Goal: Book appointment/travel/reservation

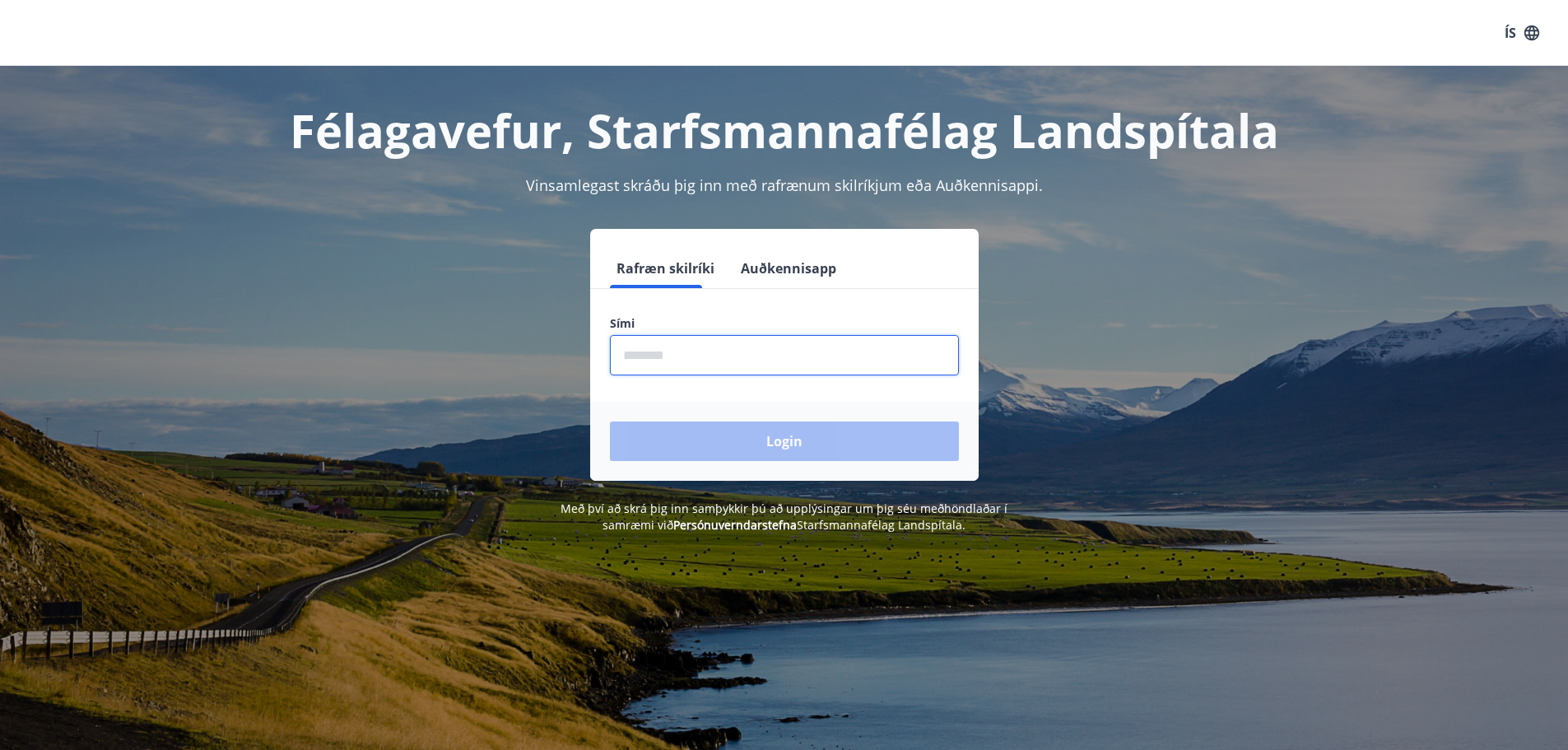
click at [699, 366] on input "phone" at bounding box center [784, 355] width 349 height 41
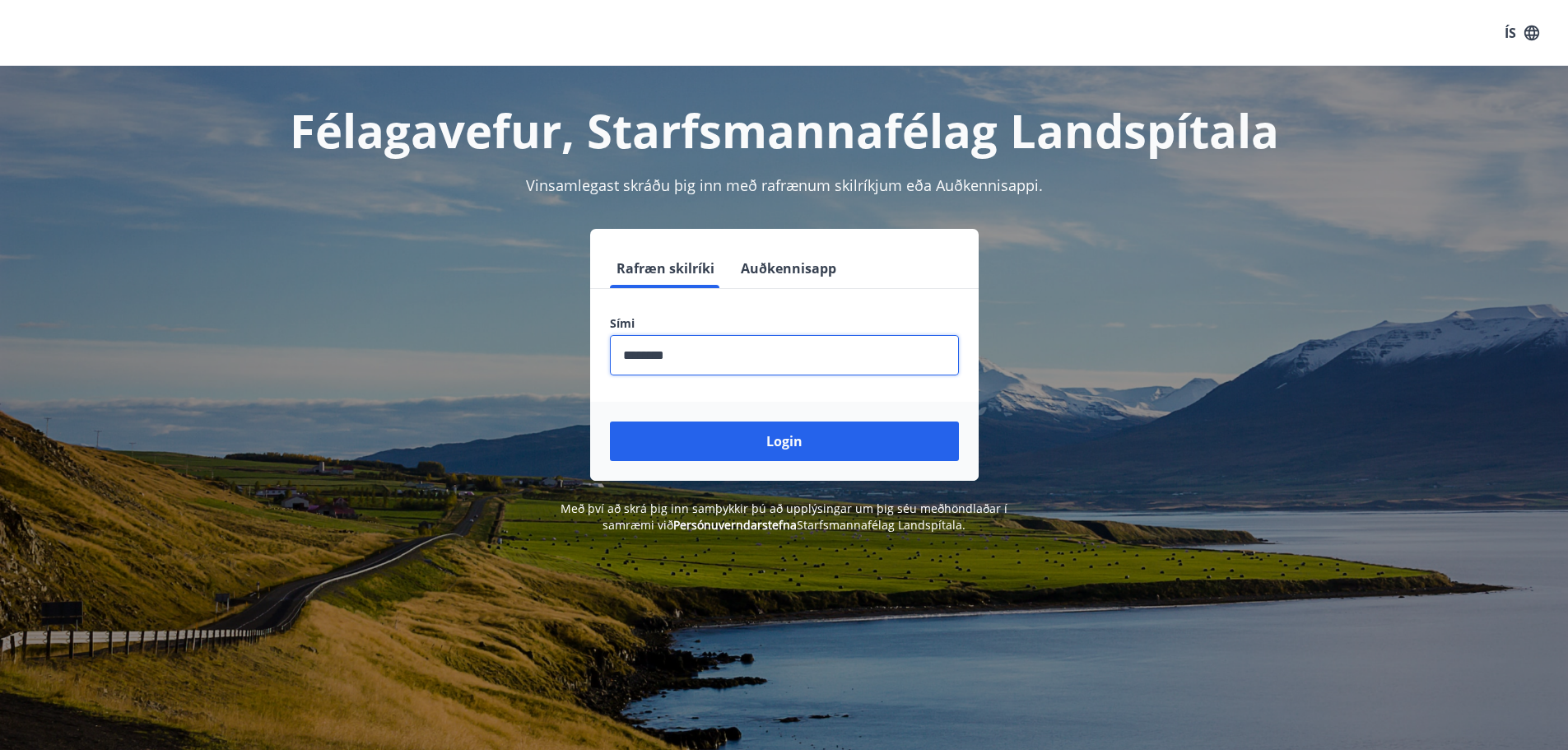
type input "********"
click at [609, 421] on button "Login" at bounding box center [784, 441] width 349 height 40
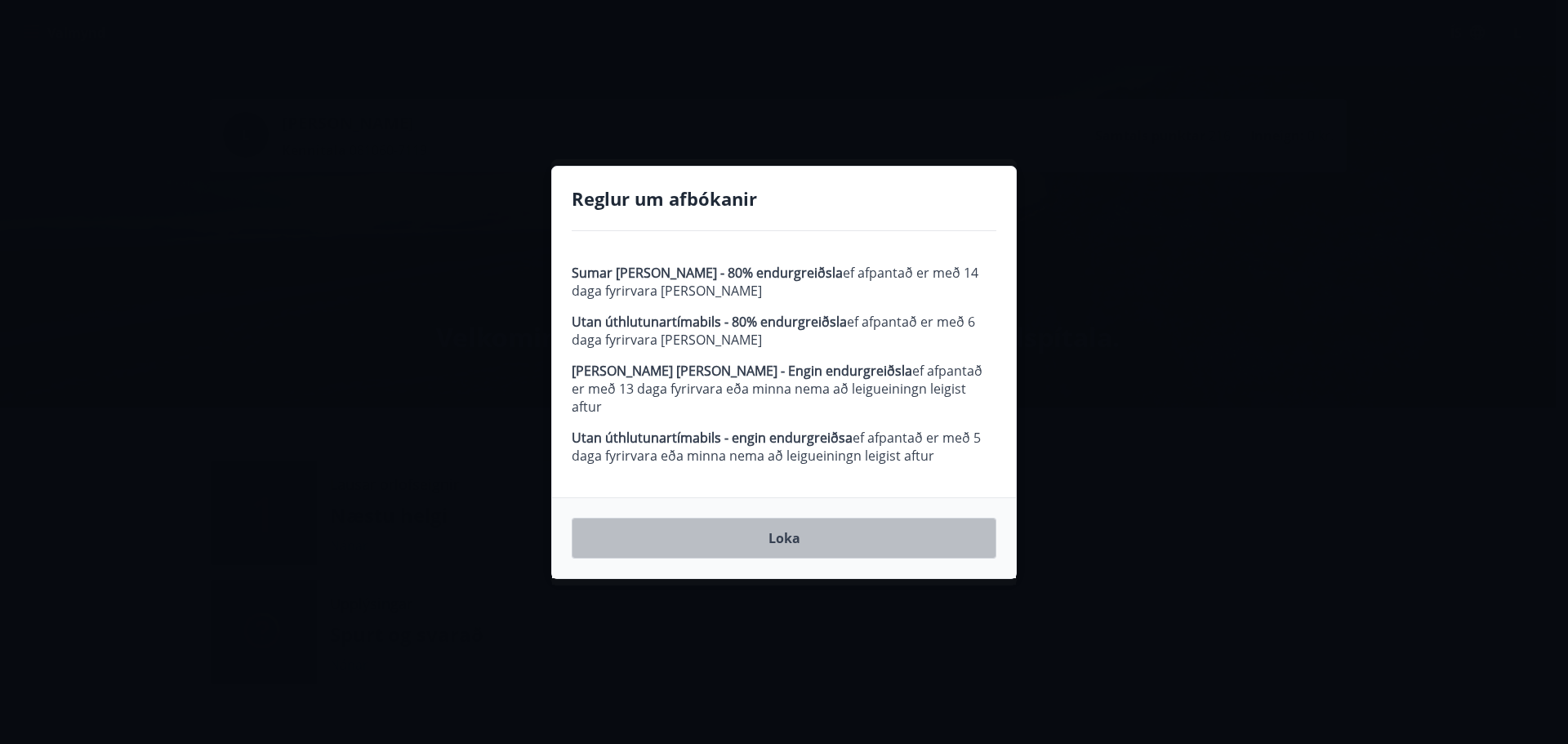
click at [772, 536] on button "Loka" at bounding box center [784, 538] width 424 height 41
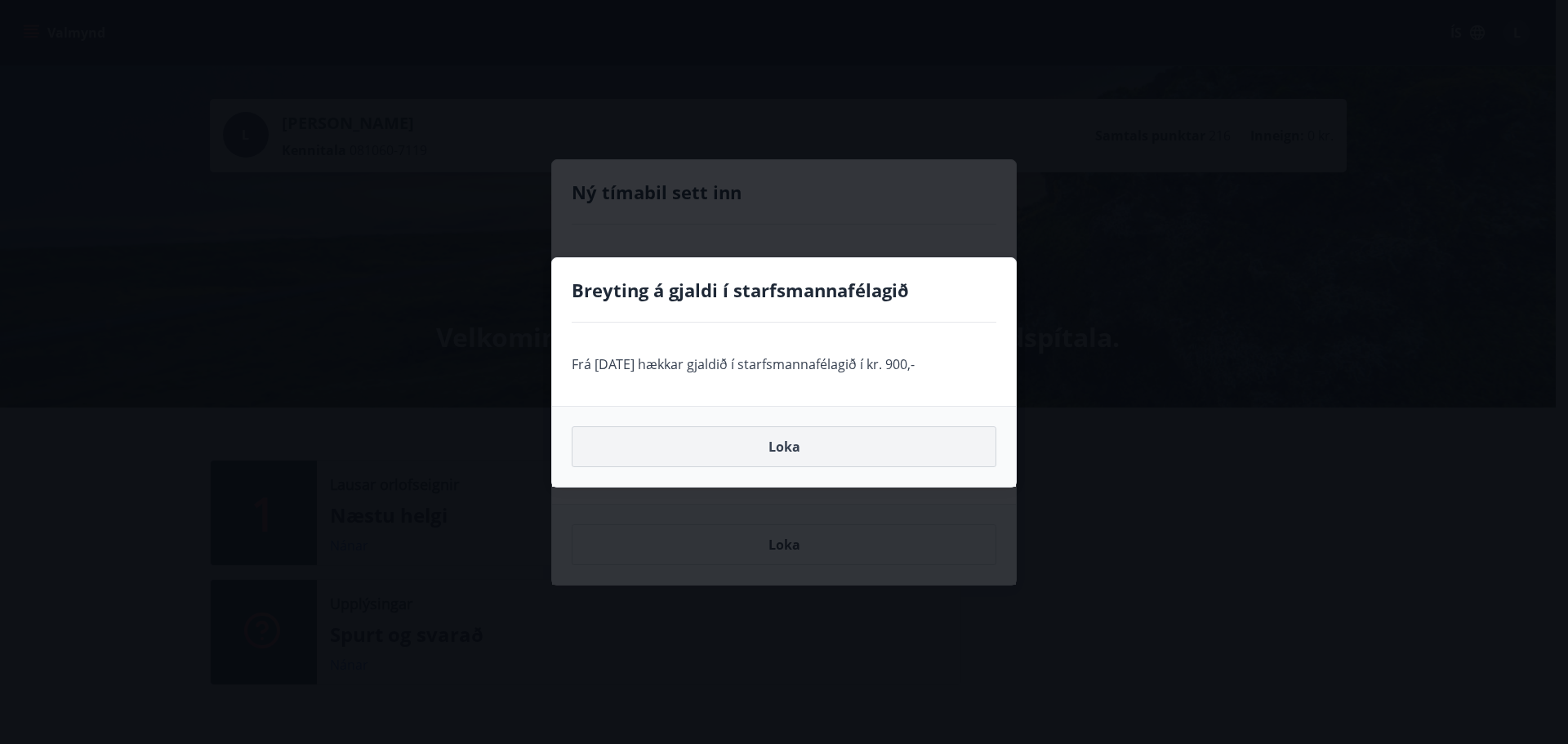
click at [782, 453] on button "Loka" at bounding box center [784, 447] width 424 height 41
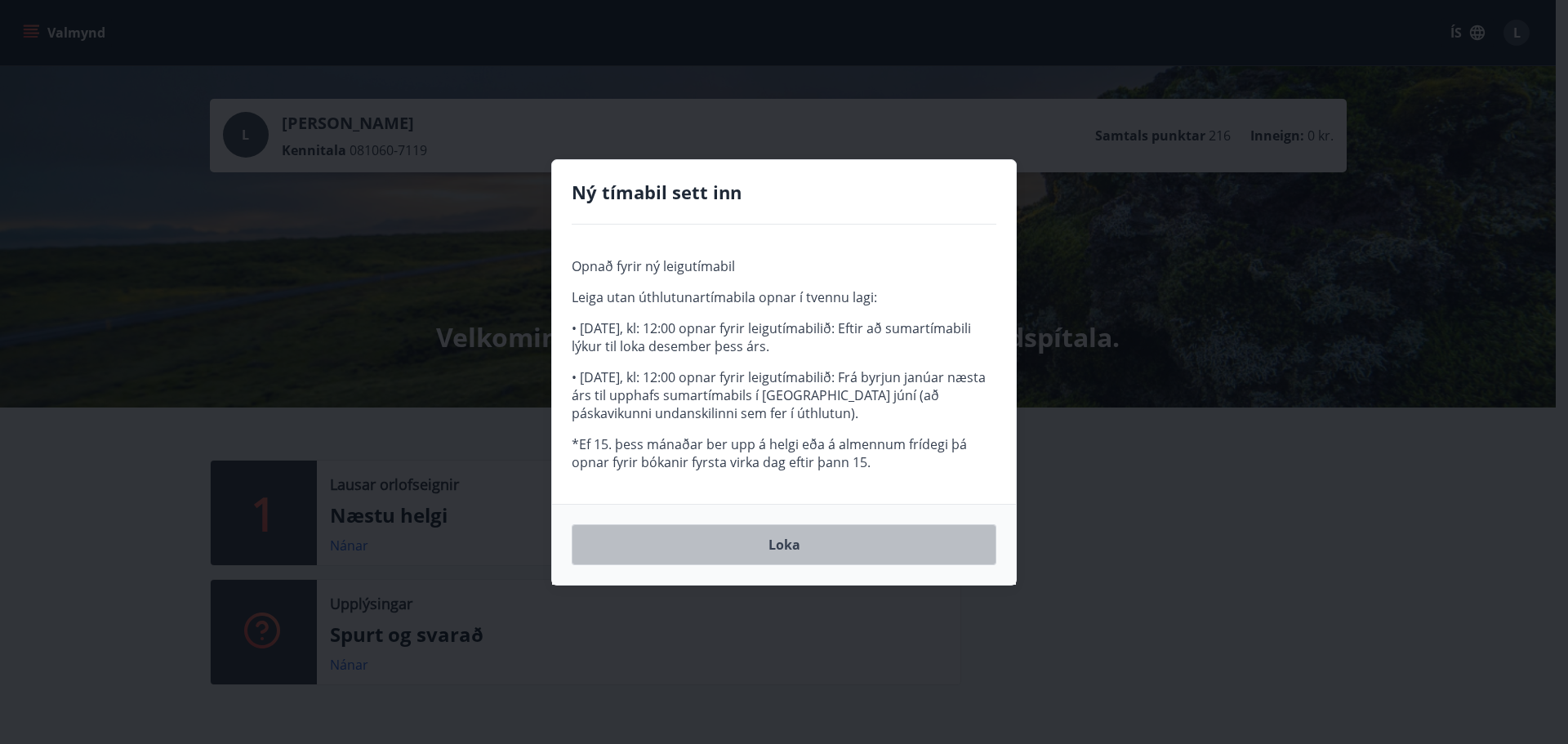
click at [752, 548] on button "Loka" at bounding box center [784, 545] width 424 height 41
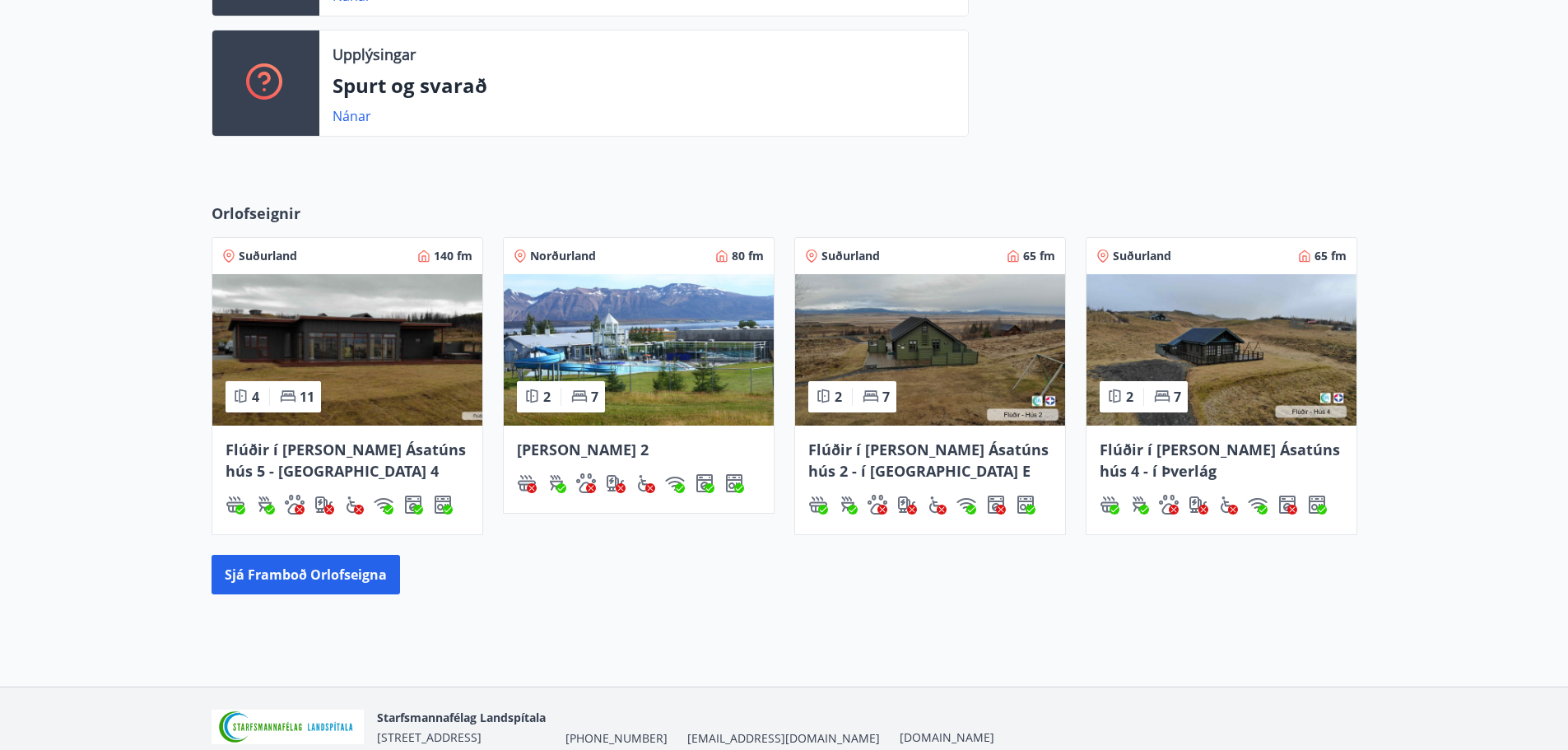
scroll to position [577, 0]
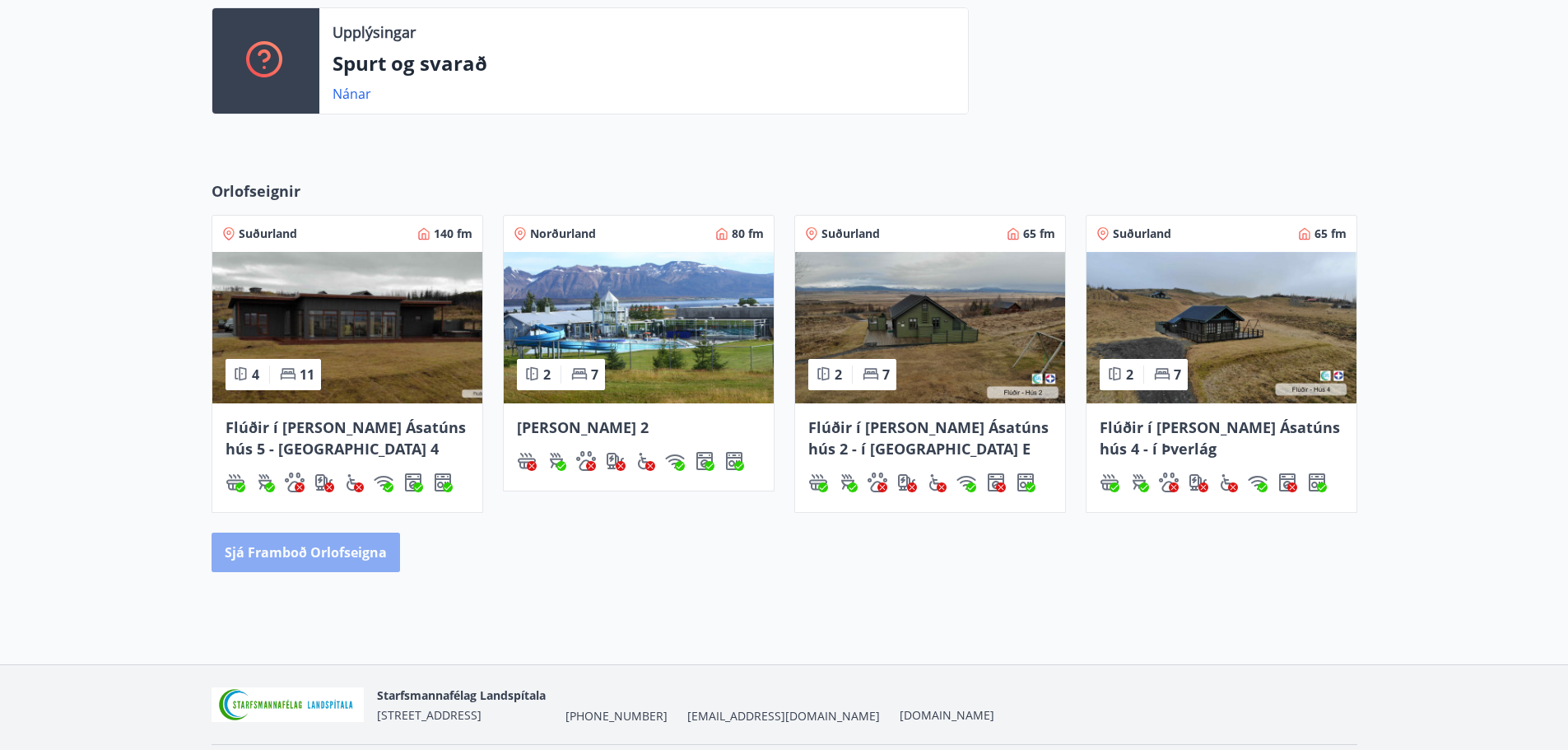
click at [335, 555] on button "Sjá framboð orlofseigna" at bounding box center [305, 553] width 188 height 40
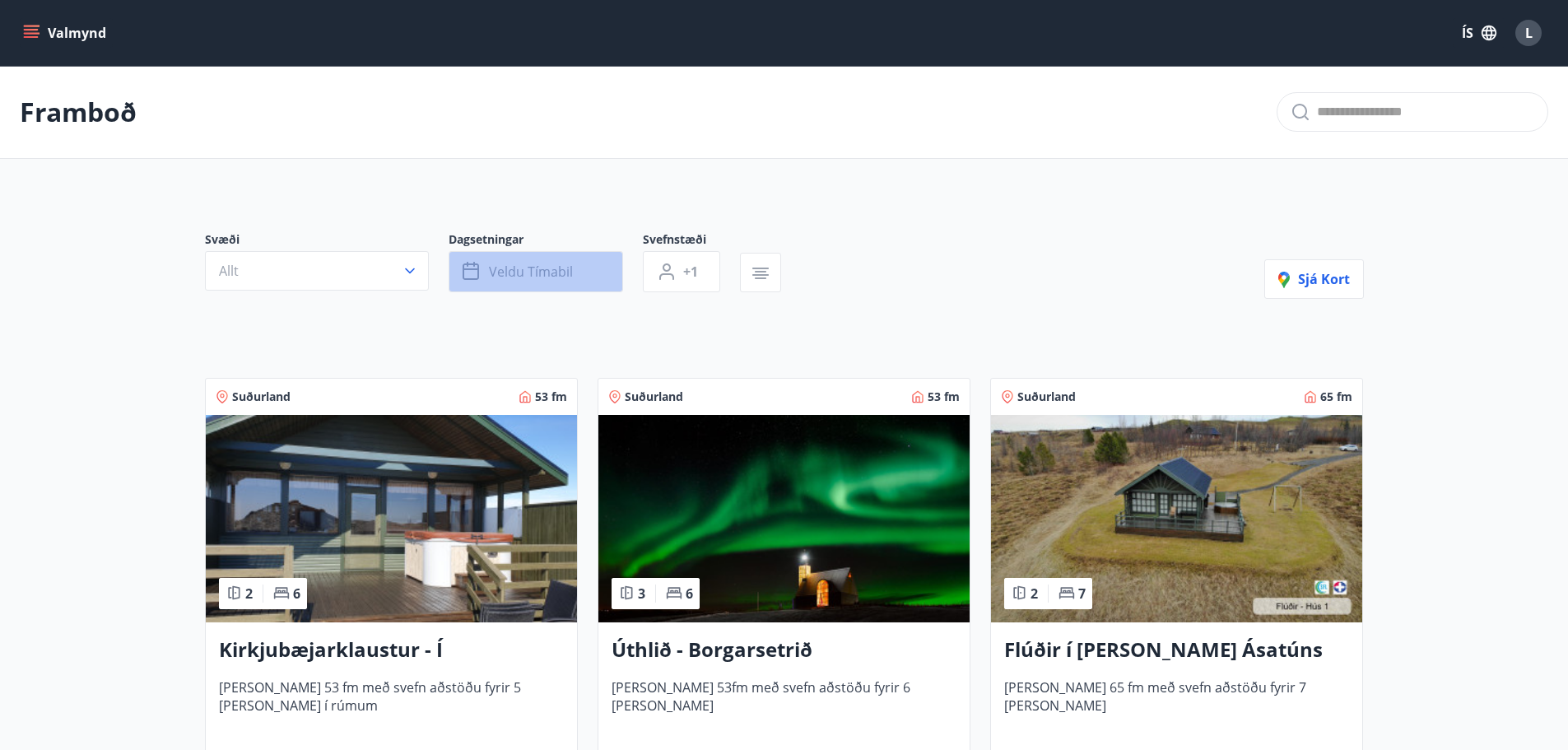
click at [512, 271] on span "Veldu tímabil" at bounding box center [531, 272] width 84 height 18
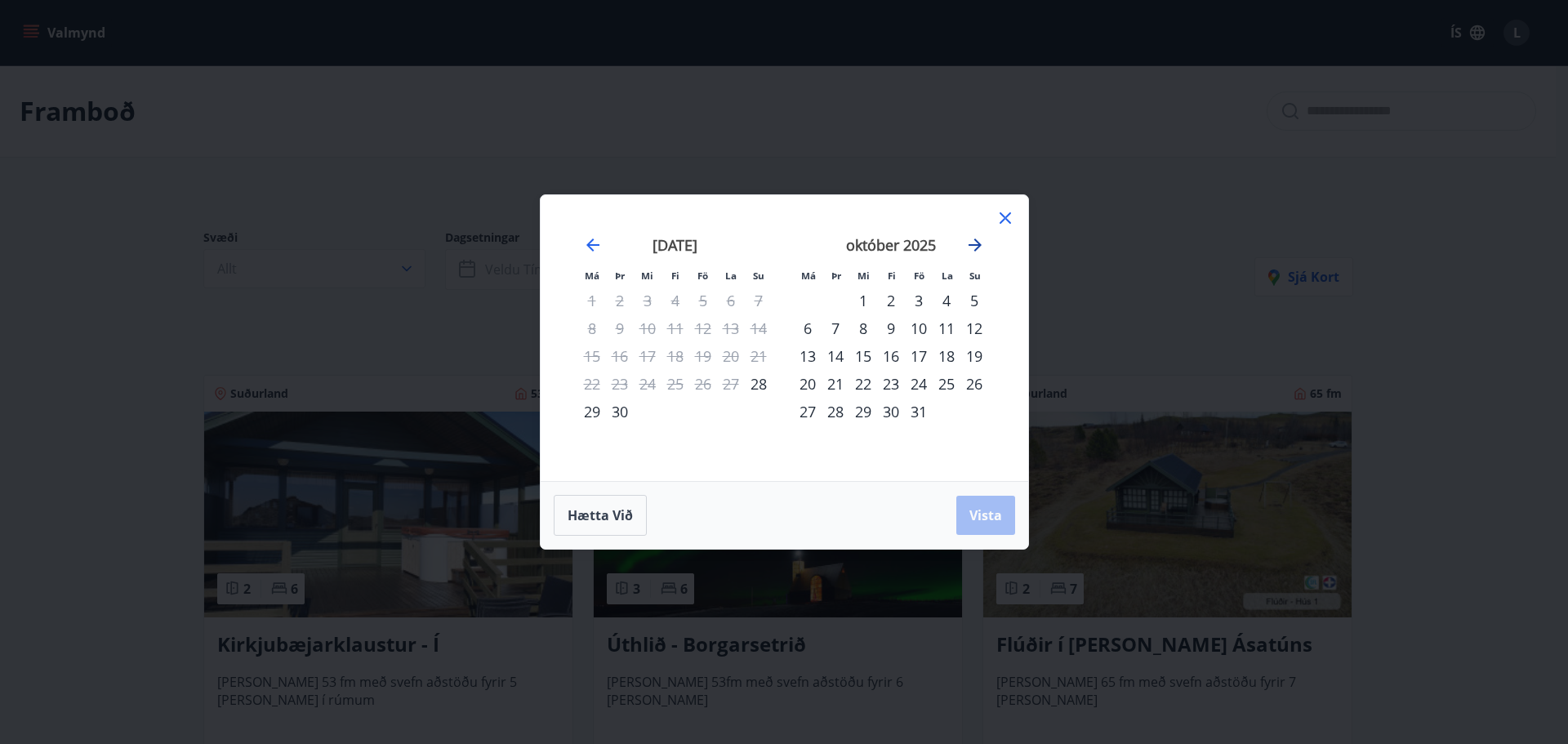
click at [970, 239] on icon "Move forward to switch to the next month." at bounding box center [975, 245] width 20 height 20
click at [889, 328] on div "6" at bounding box center [891, 328] width 28 height 28
click at [833, 326] on div "4" at bounding box center [835, 328] width 28 height 28
click at [862, 328] on div "5" at bounding box center [863, 328] width 28 height 28
click at [842, 329] on div "4" at bounding box center [835, 328] width 28 height 28
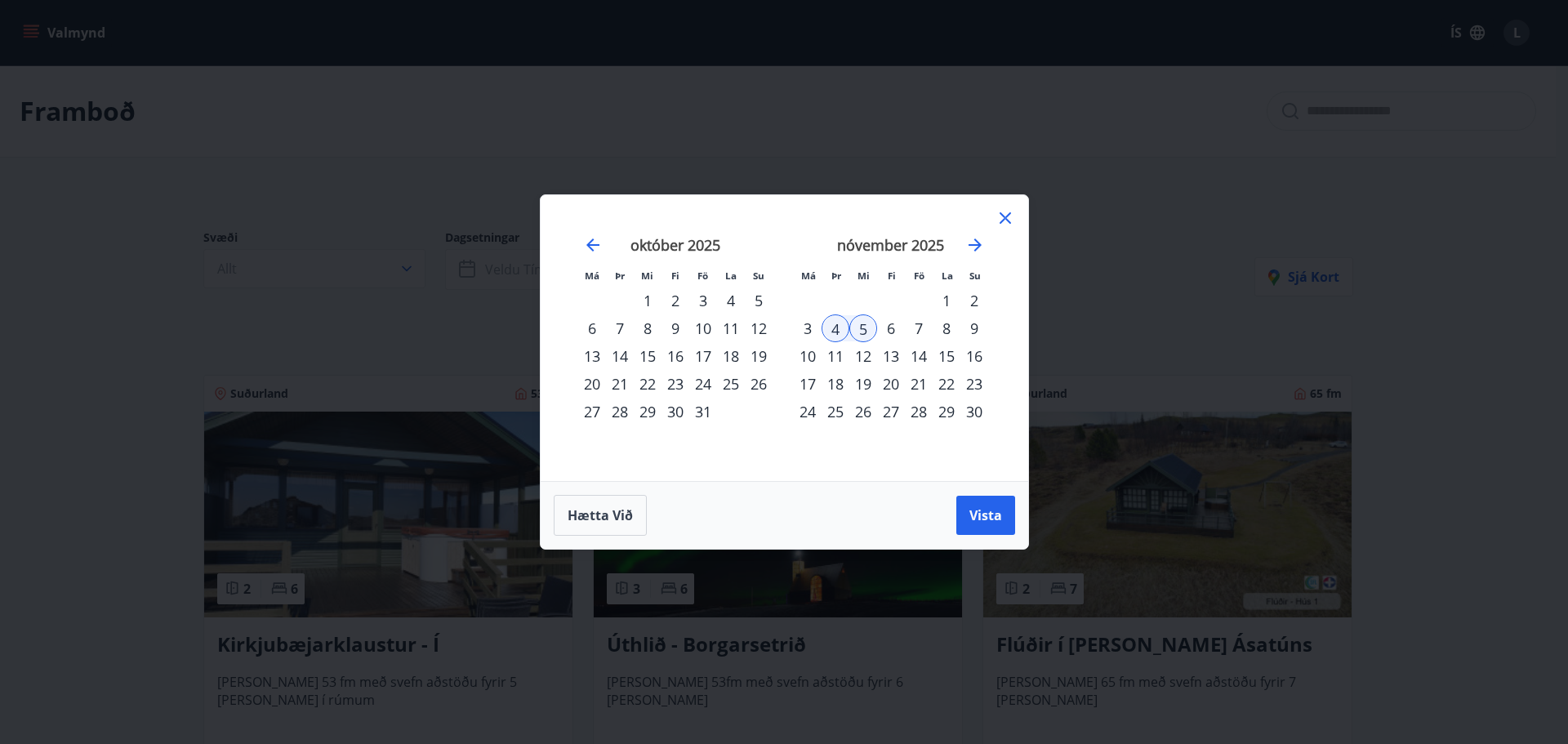
click at [811, 356] on div "10" at bounding box center [808, 356] width 28 height 28
click at [863, 329] on div "5" at bounding box center [863, 328] width 28 height 28
click at [977, 510] on span "Vista" at bounding box center [986, 515] width 33 height 18
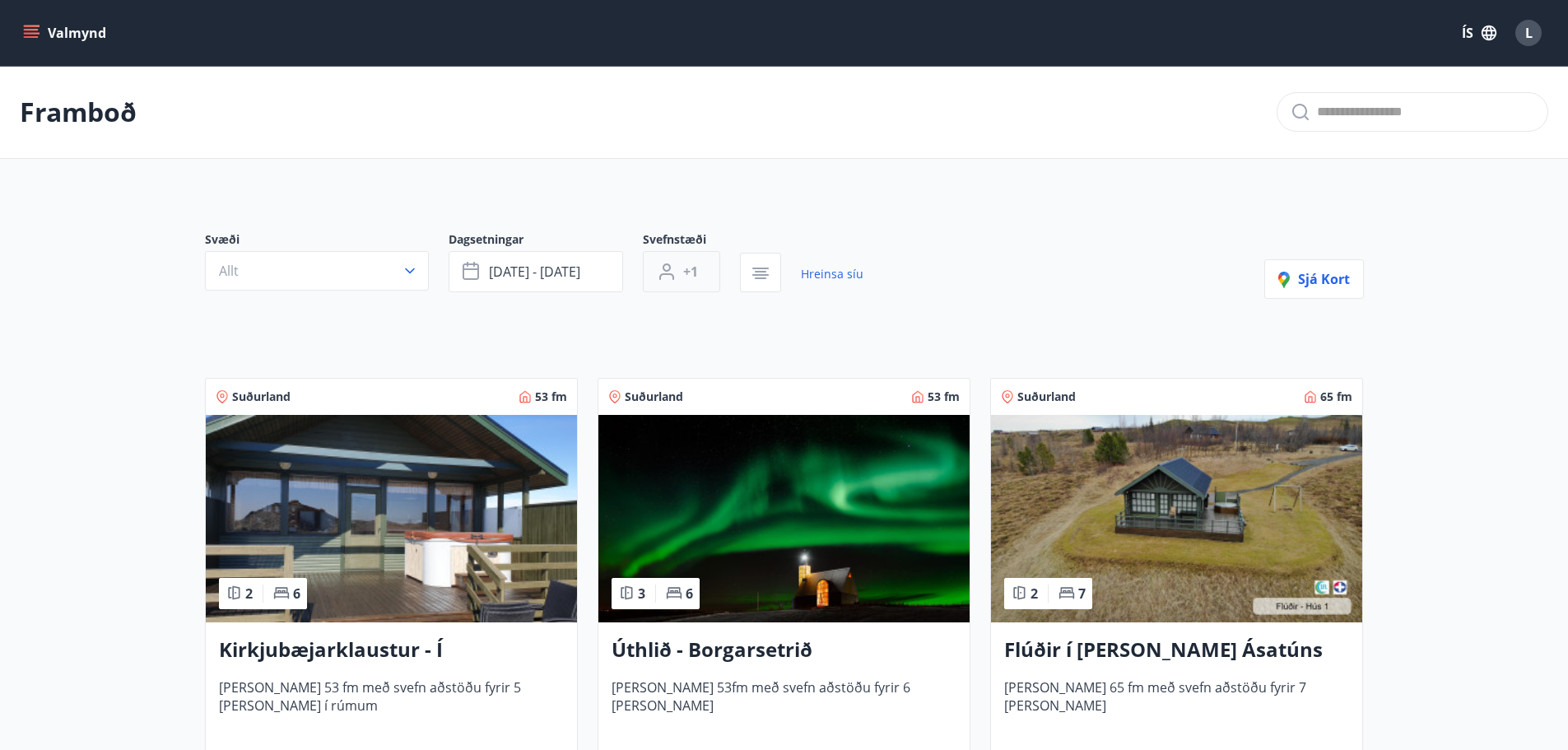
click at [701, 272] on button "+1" at bounding box center [681, 272] width 77 height 41
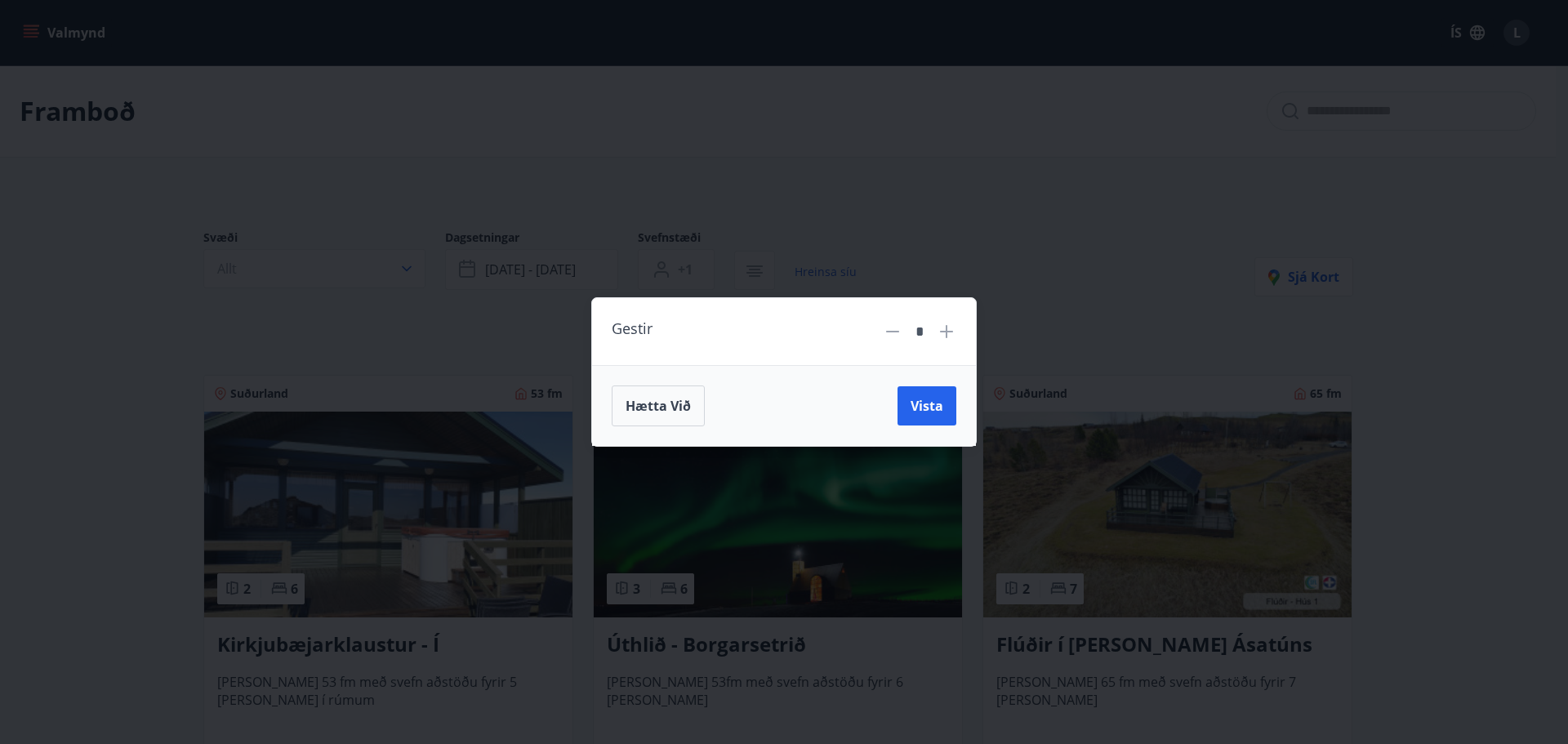
click at [945, 329] on icon at bounding box center [946, 332] width 13 height 13
type input "*"
click at [928, 402] on span "Vista" at bounding box center [927, 406] width 33 height 18
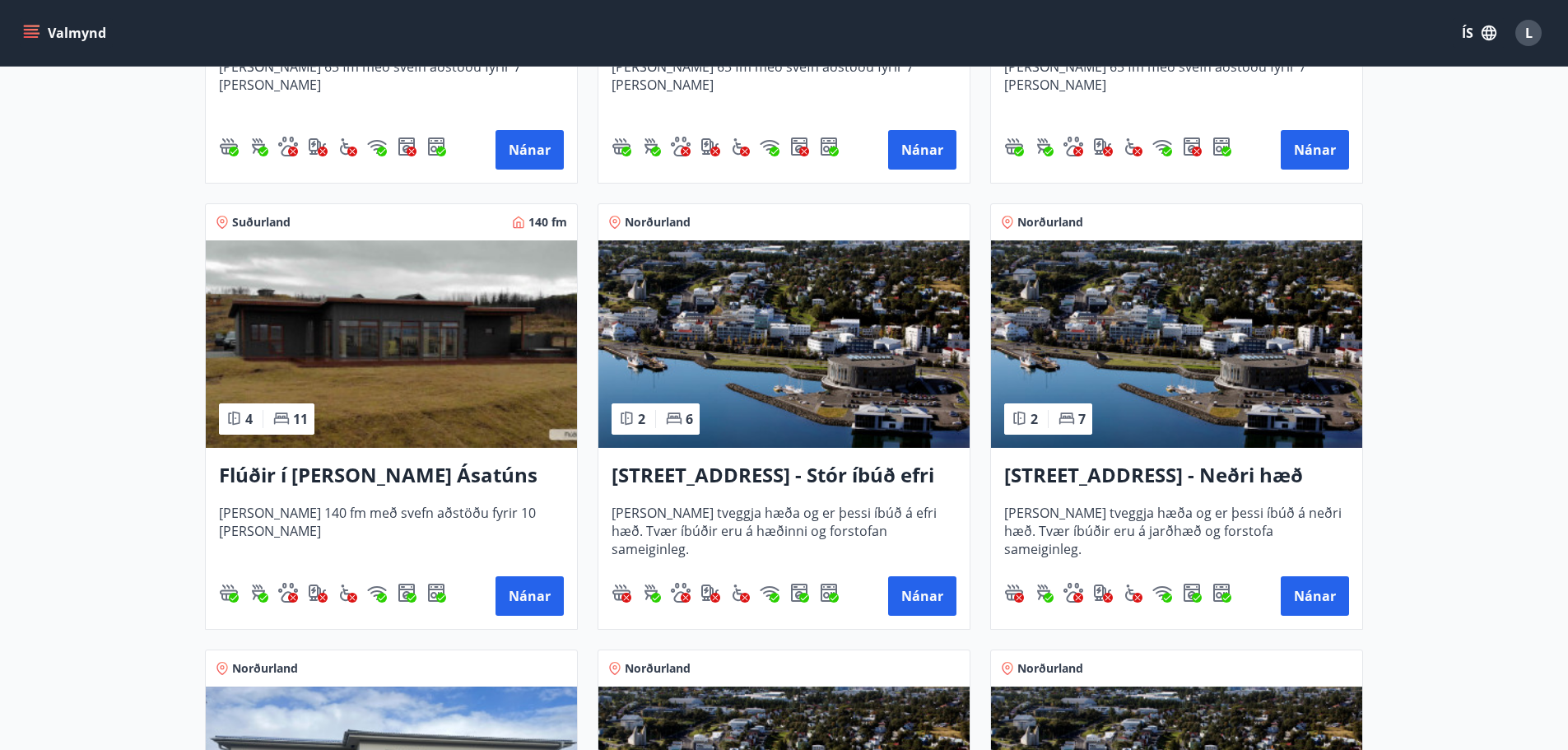
scroll to position [1070, 0]
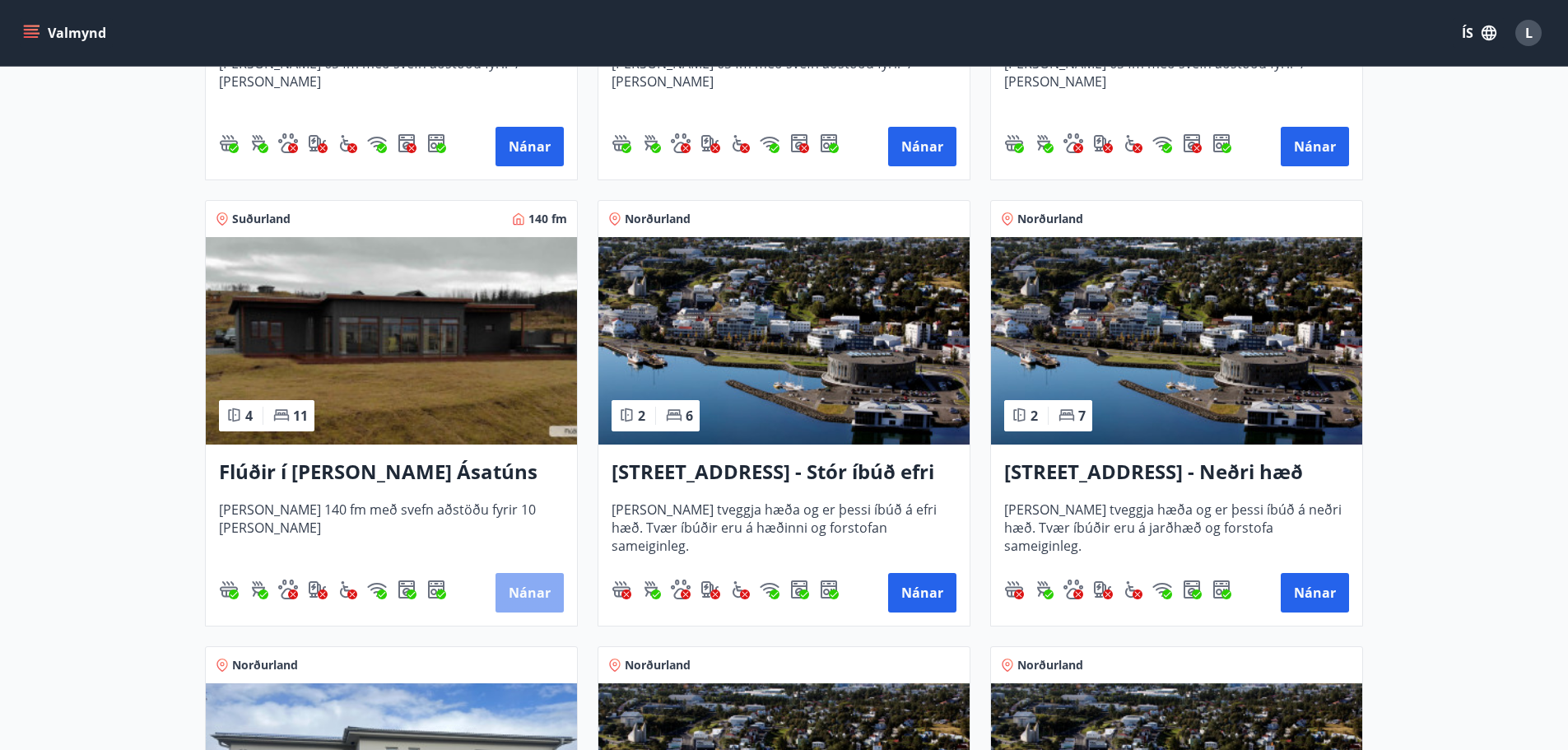
click at [522, 592] on button "Nánar" at bounding box center [529, 593] width 68 height 40
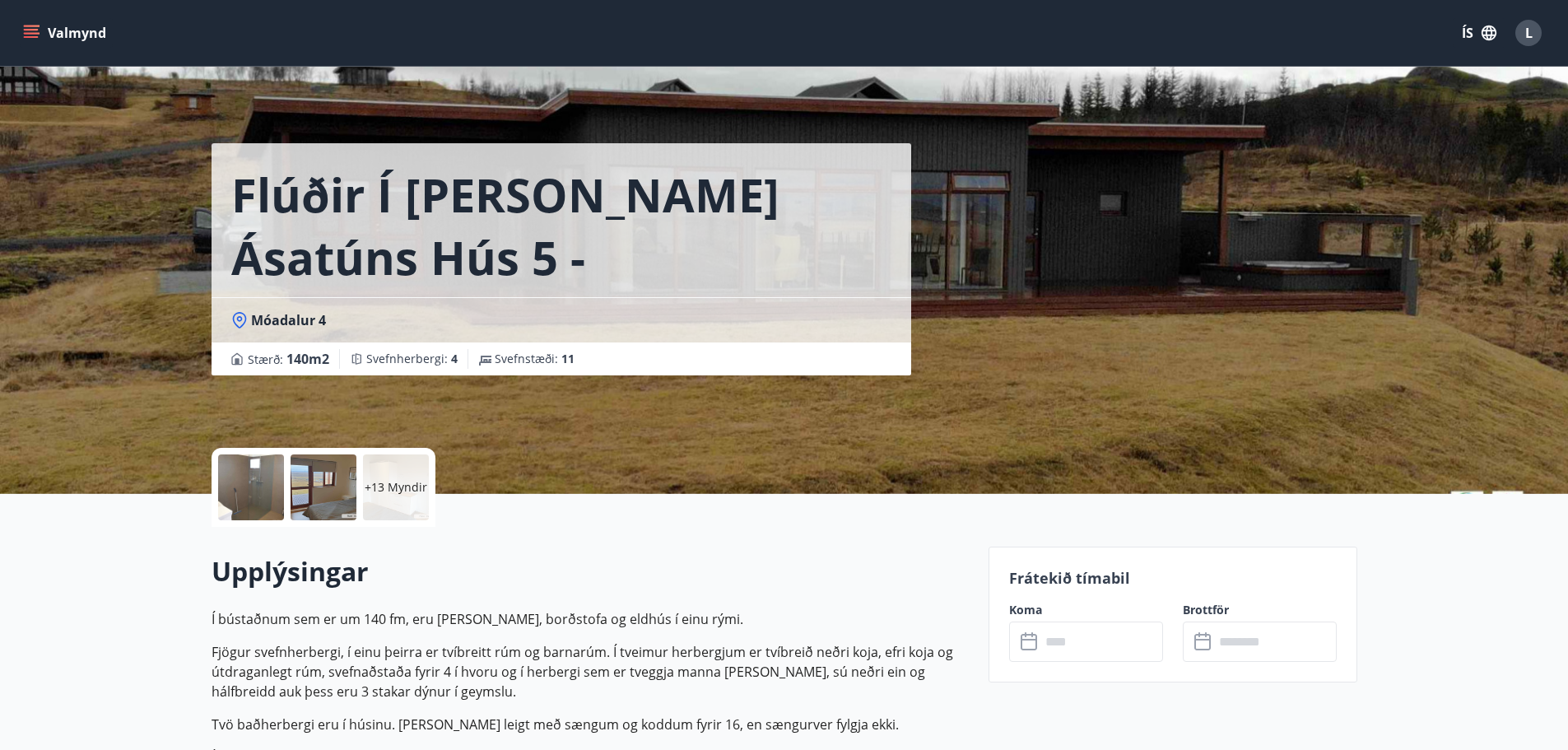
click at [391, 497] on div "+13 Myndir" at bounding box center [396, 487] width 66 height 66
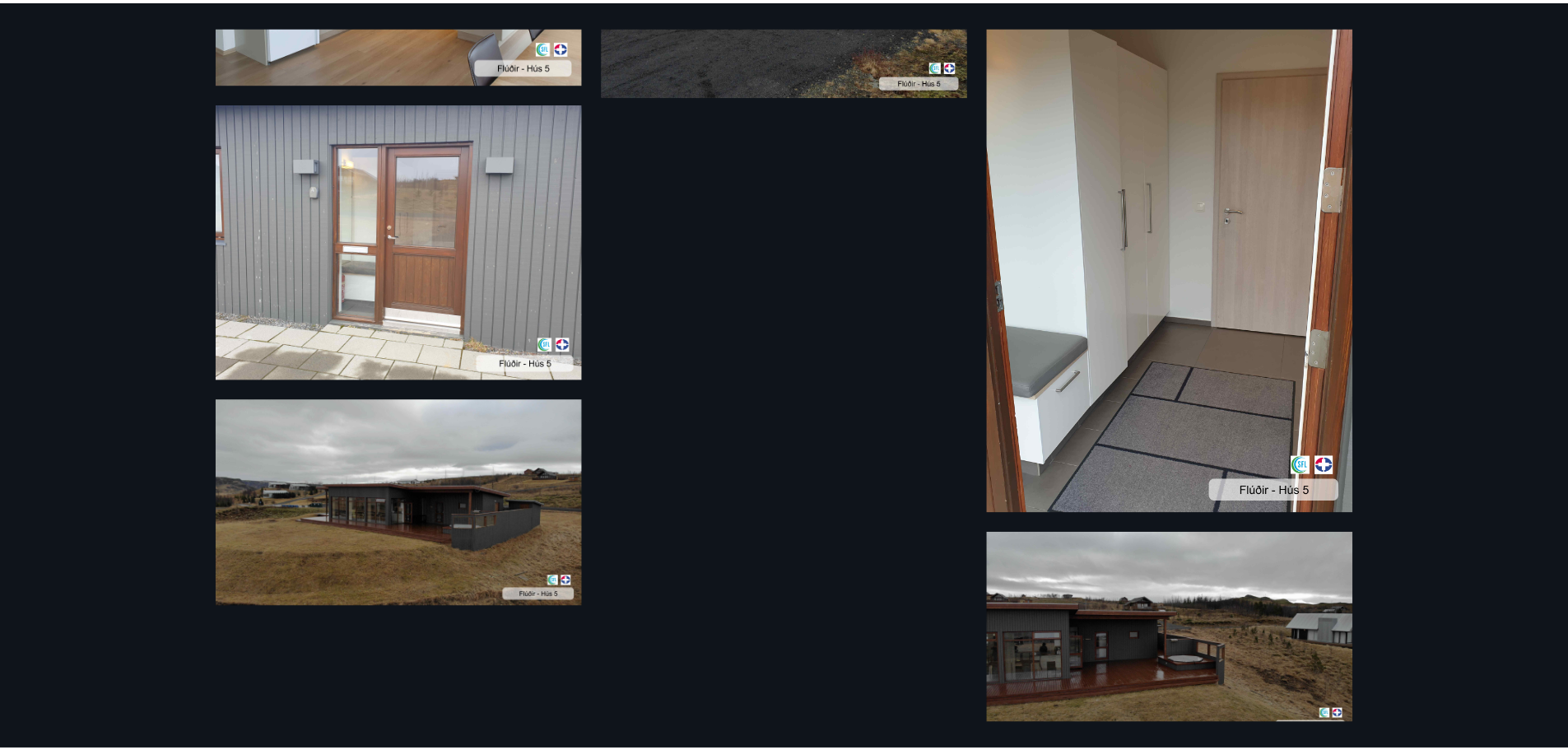
scroll to position [1707, 0]
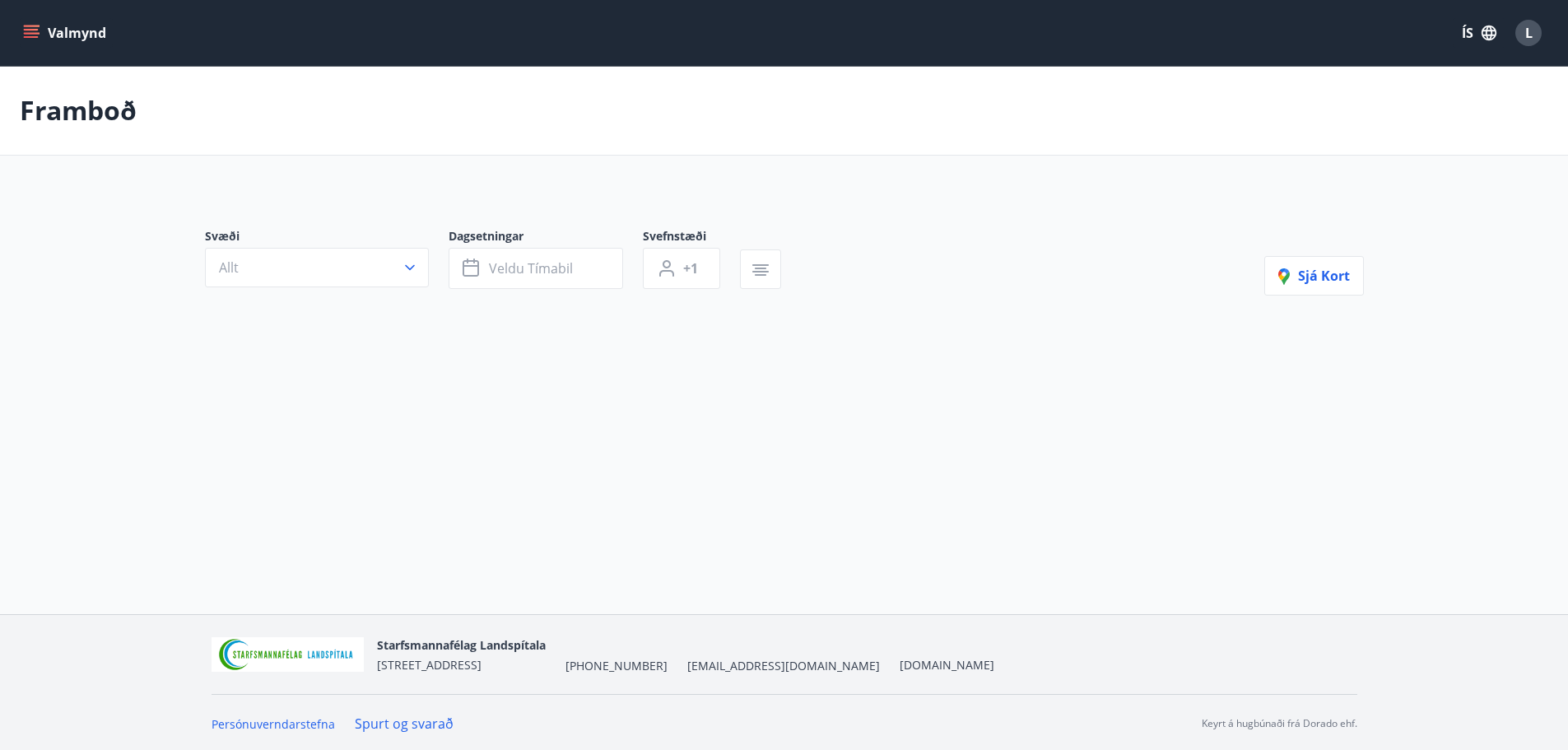
type input "*"
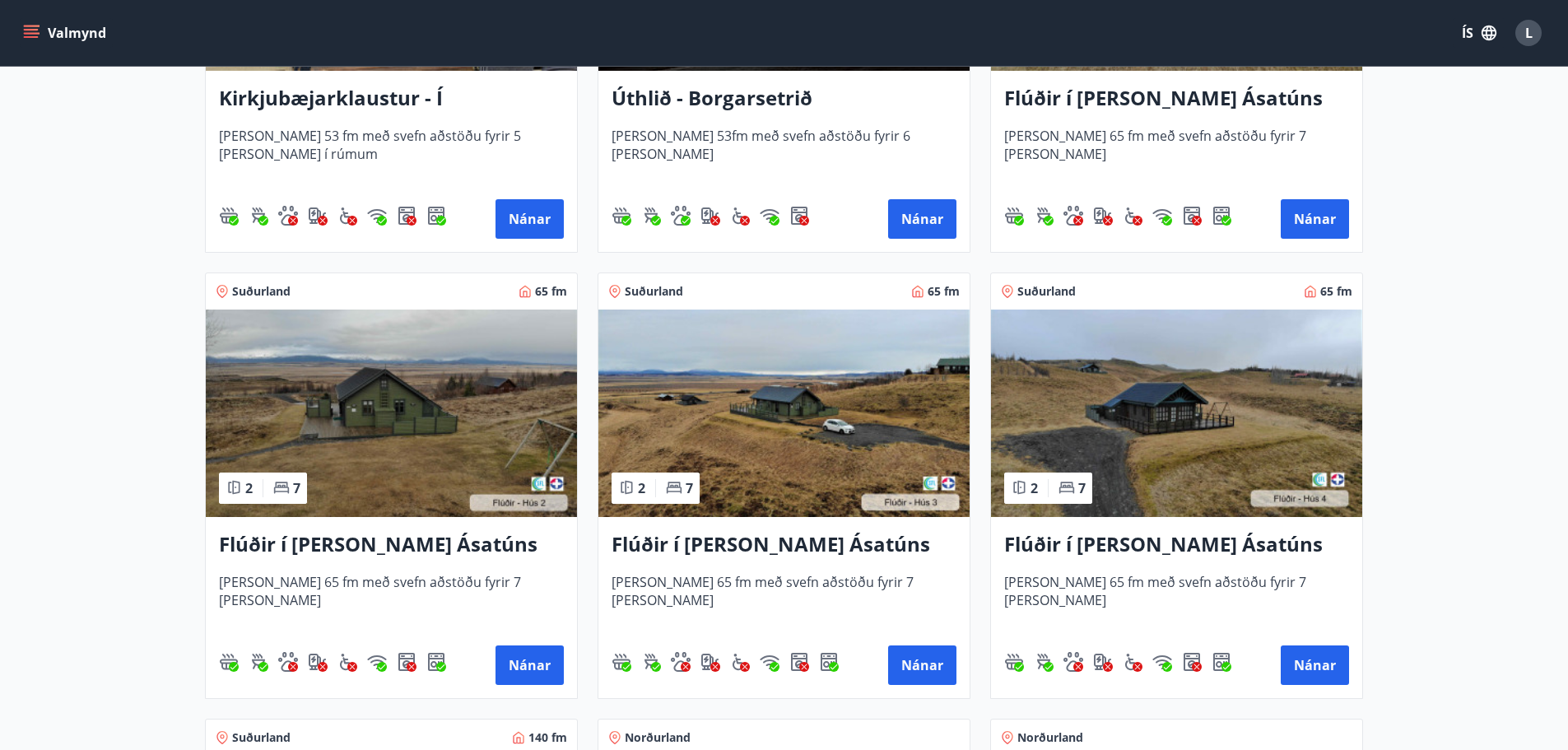
scroll to position [577, 0]
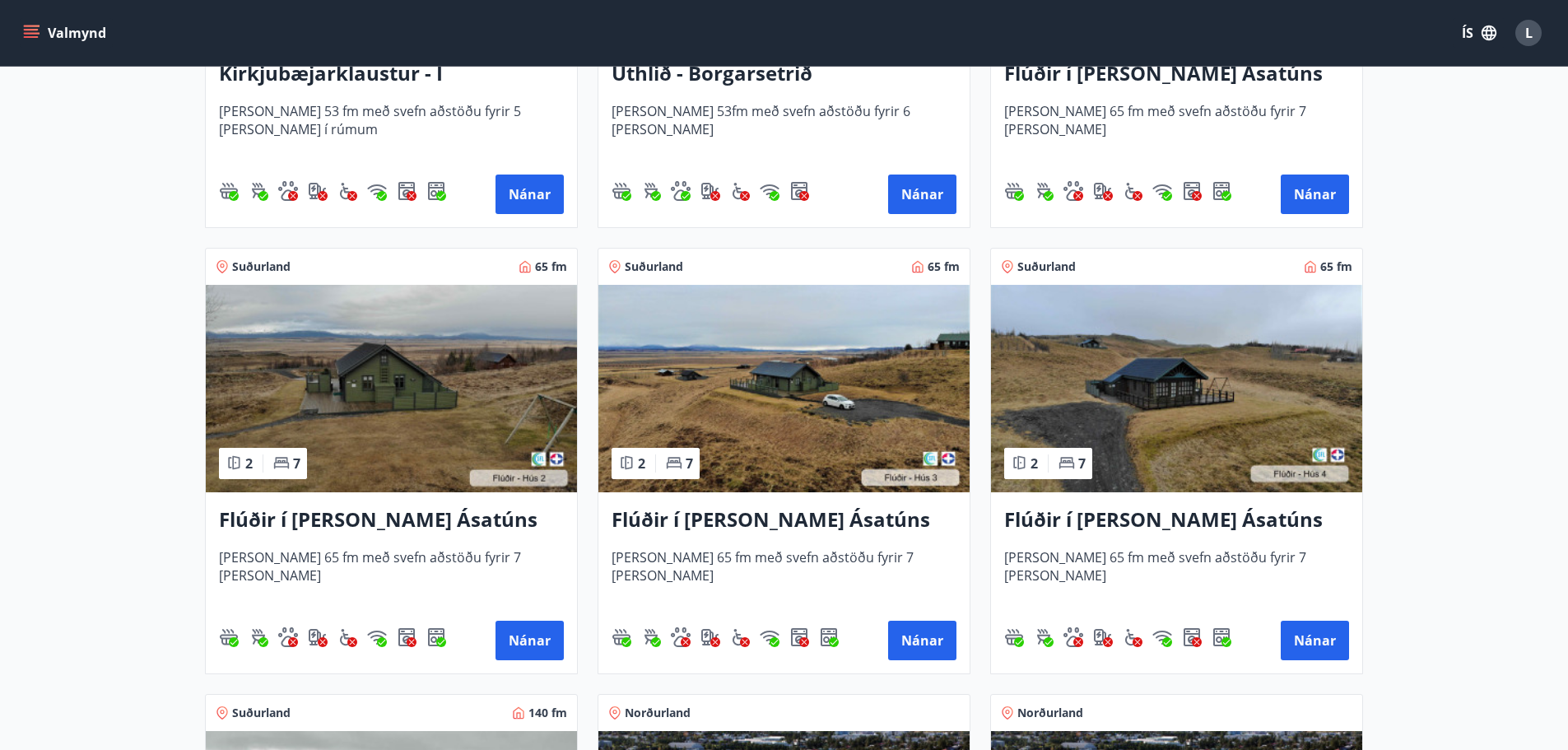
click at [345, 444] on img at bounding box center [391, 388] width 371 height 207
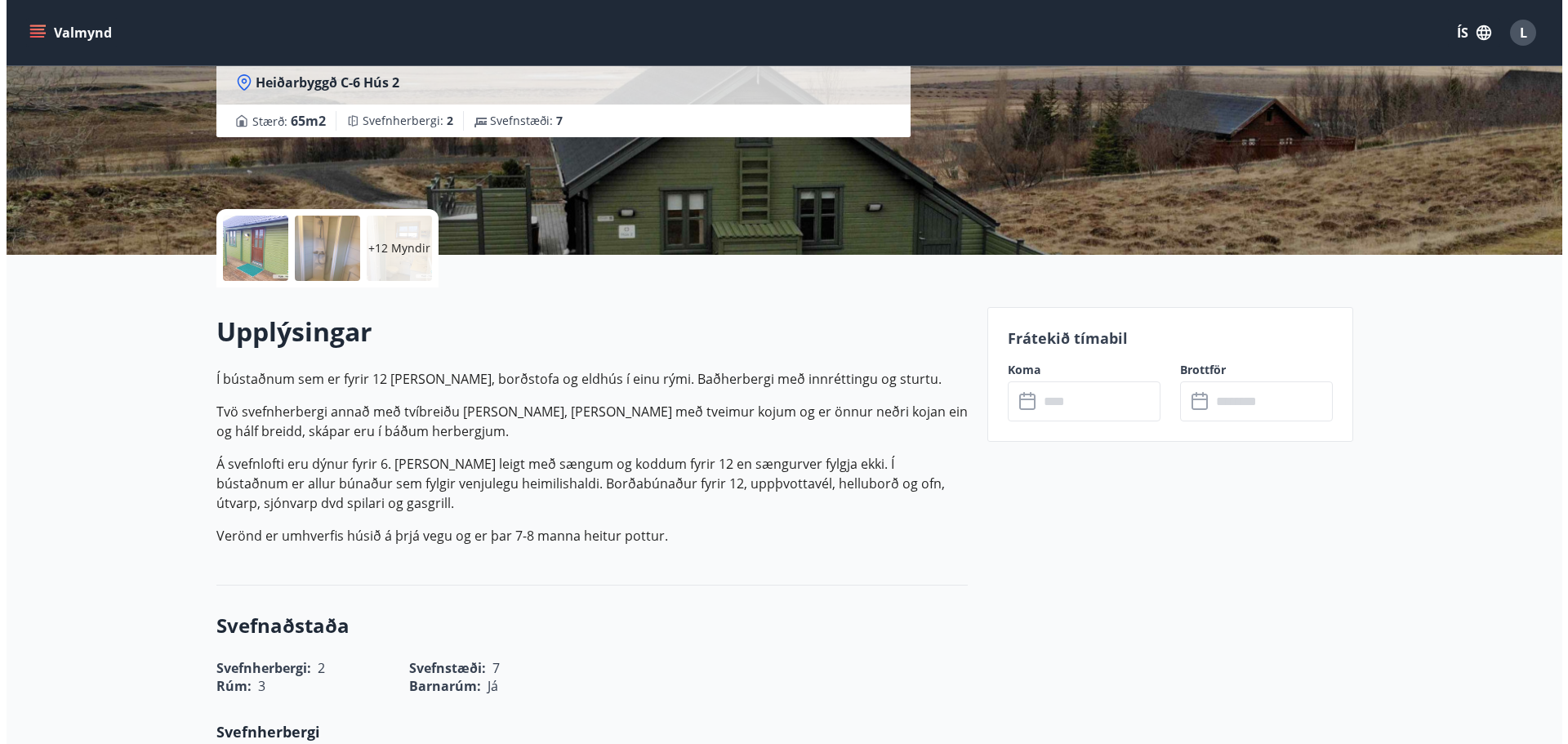
scroll to position [245, 0]
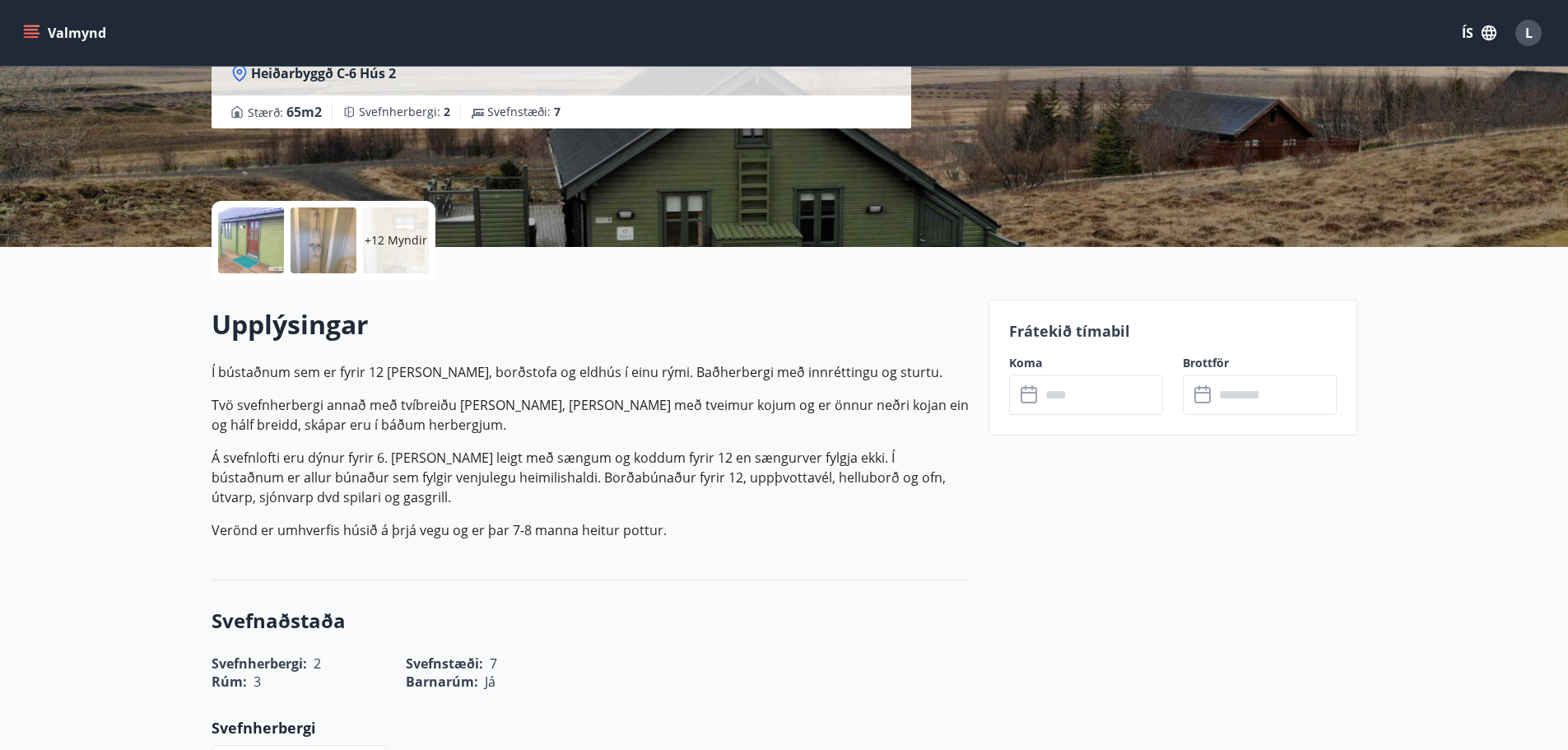
click at [406, 252] on div "+12 Myndir" at bounding box center [396, 240] width 66 height 66
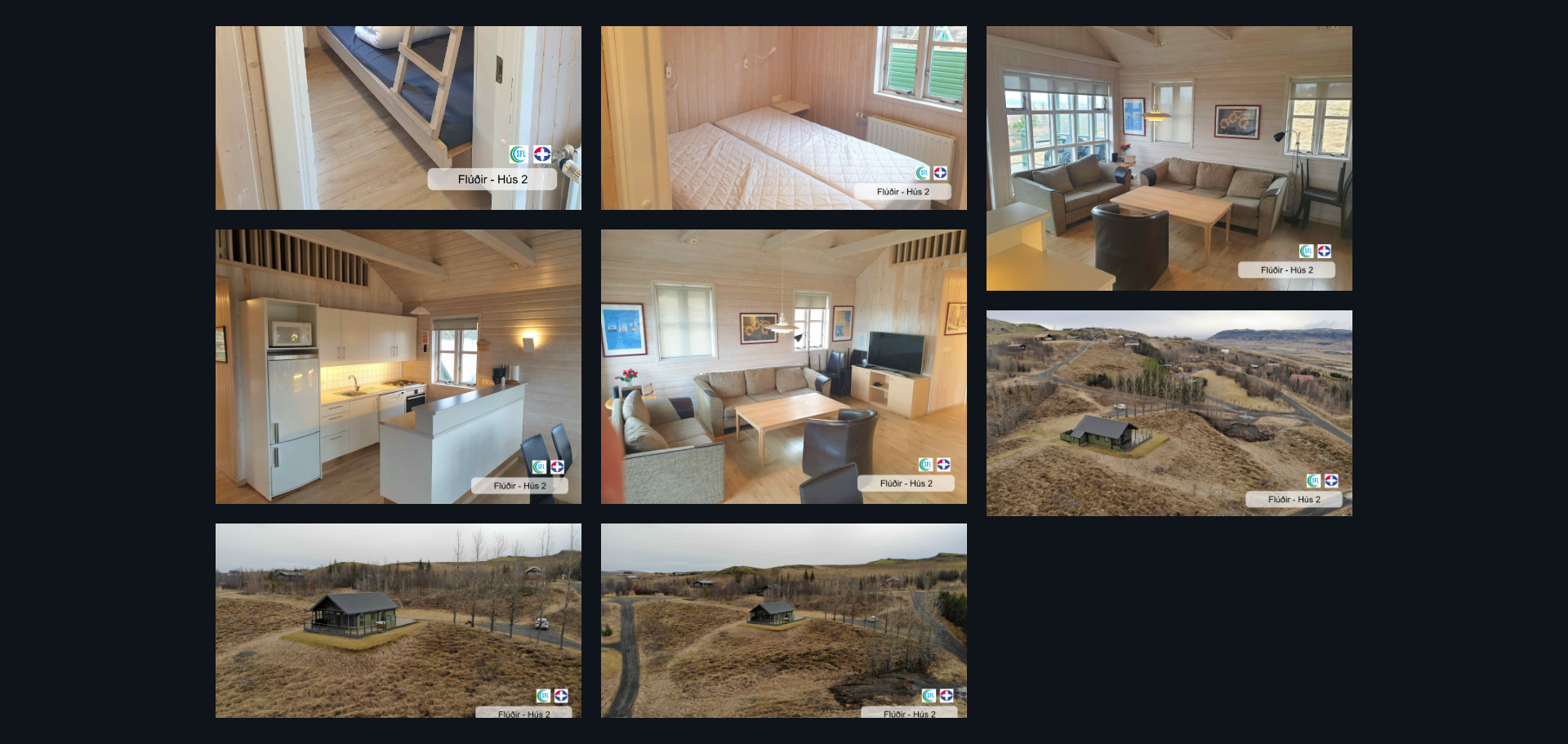
scroll to position [1267, 0]
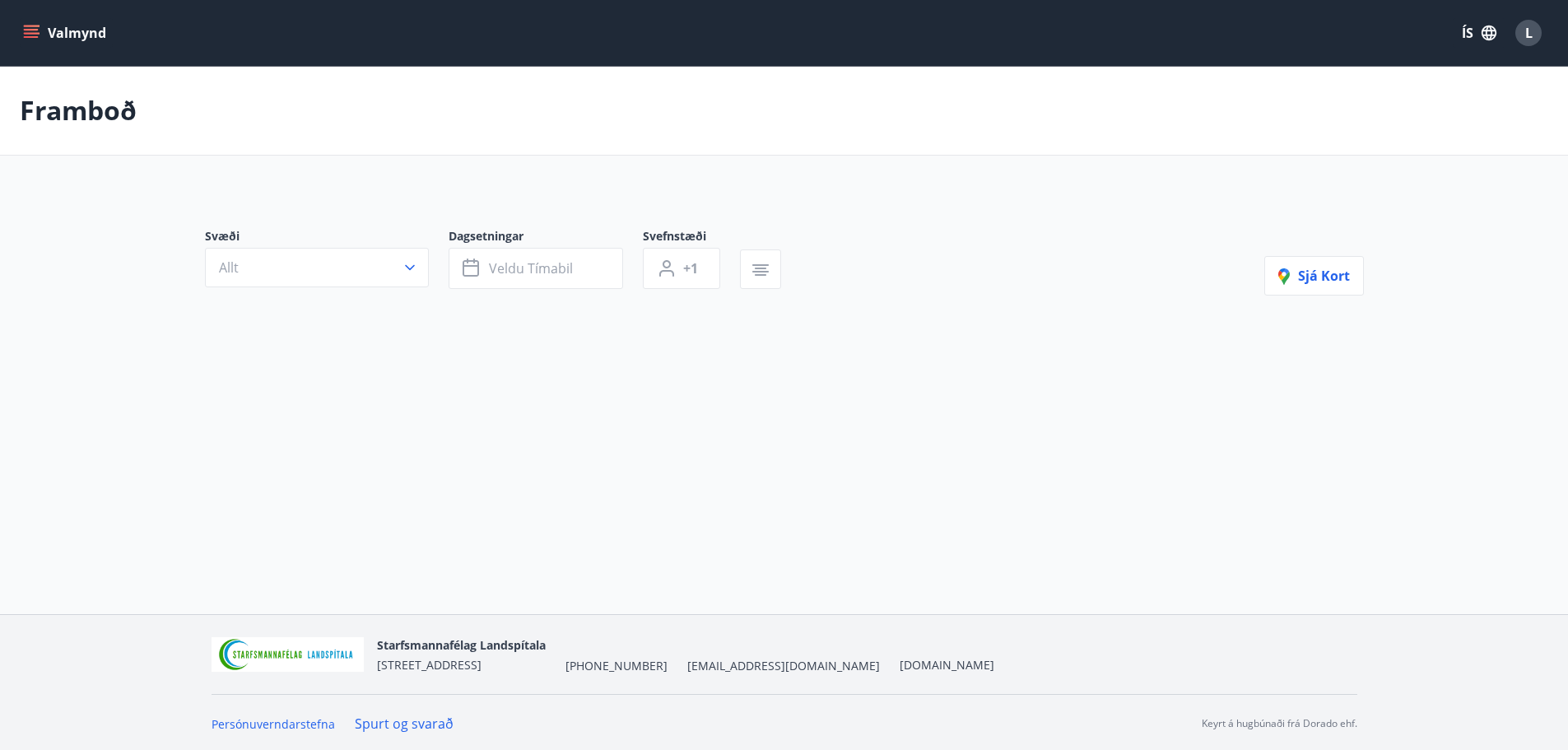
type input "*"
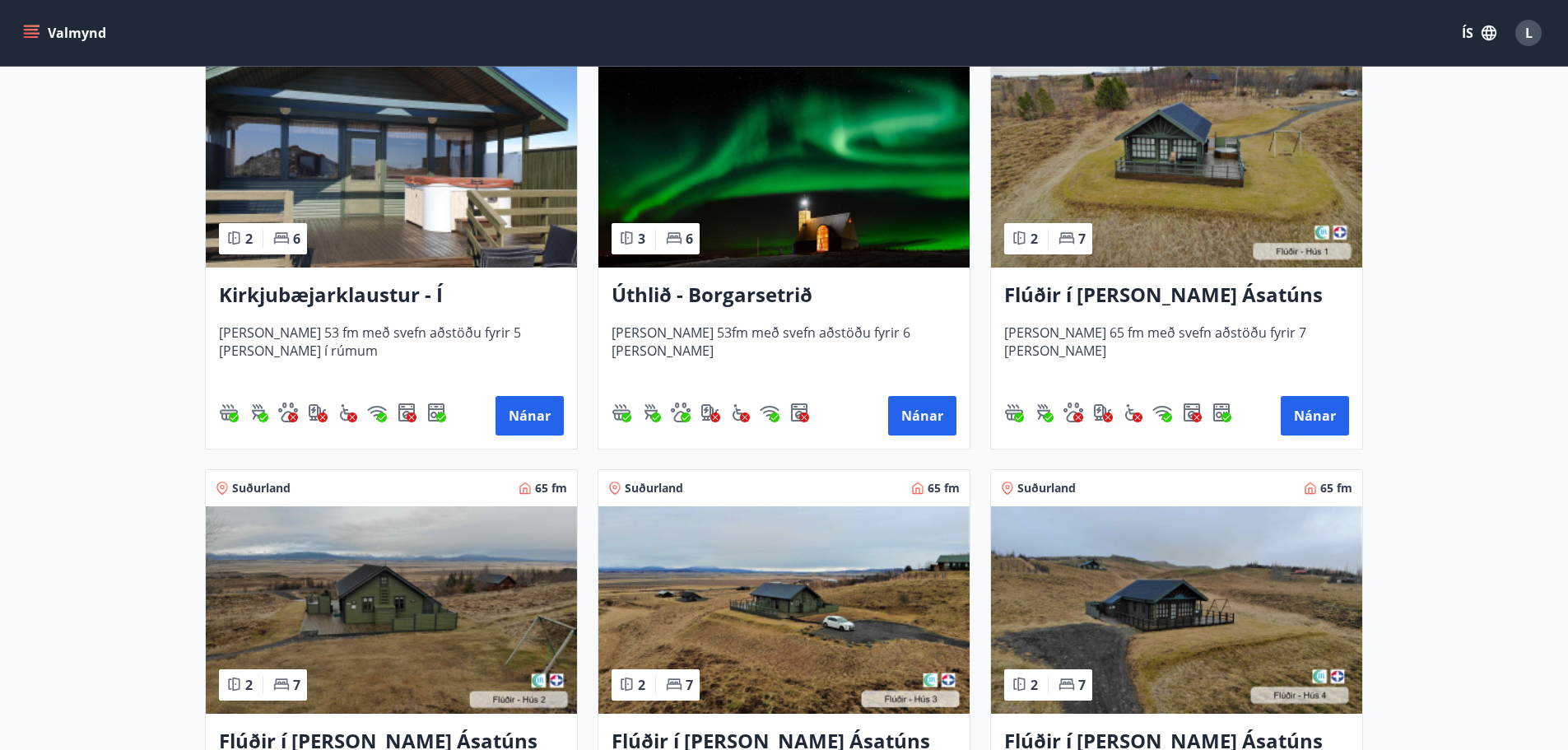
scroll to position [329, 0]
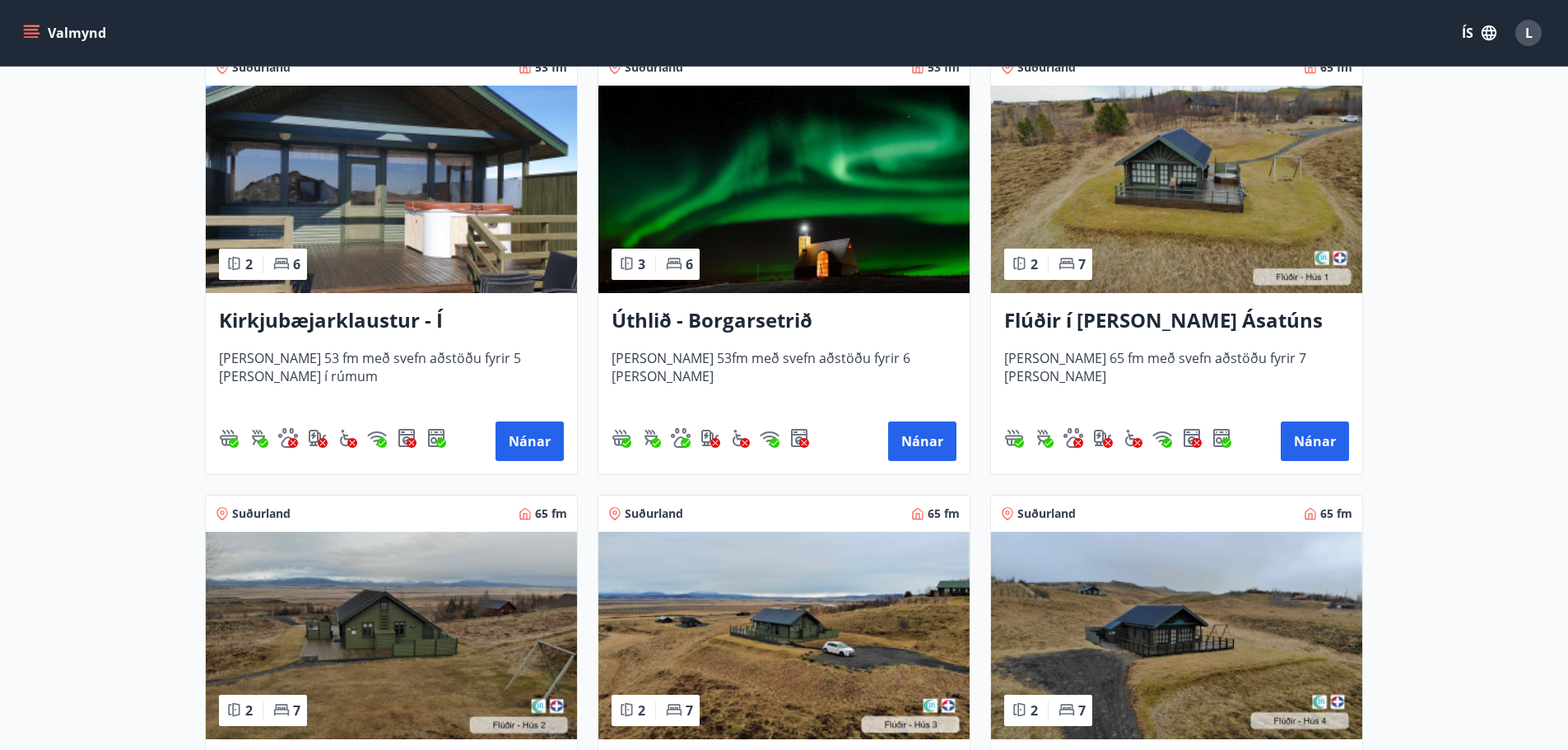
click at [1198, 202] on img at bounding box center [1177, 189] width 371 height 207
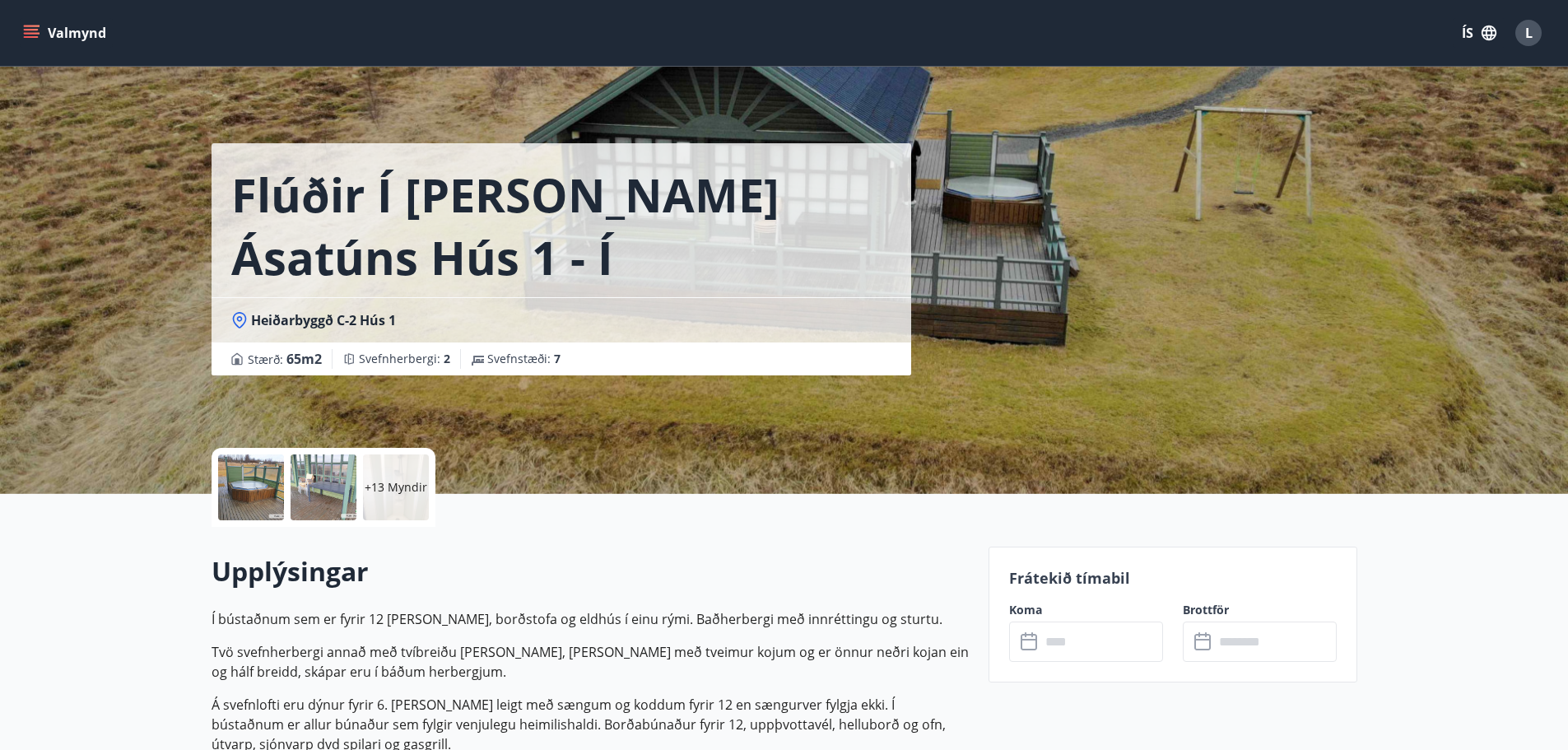
click at [413, 481] on p "+13 Myndir" at bounding box center [396, 488] width 62 height 17
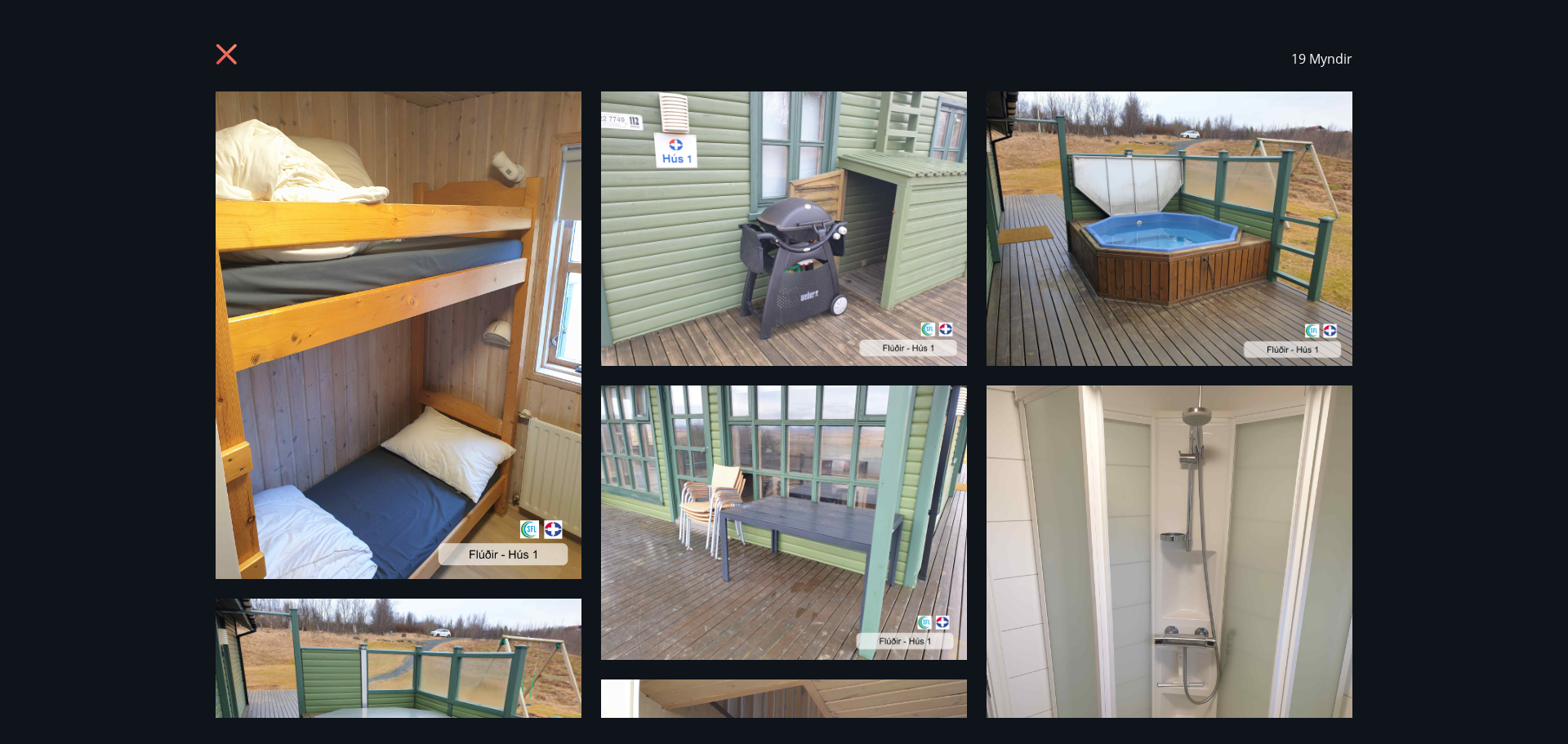
click at [217, 53] on icon at bounding box center [229, 57] width 26 height 26
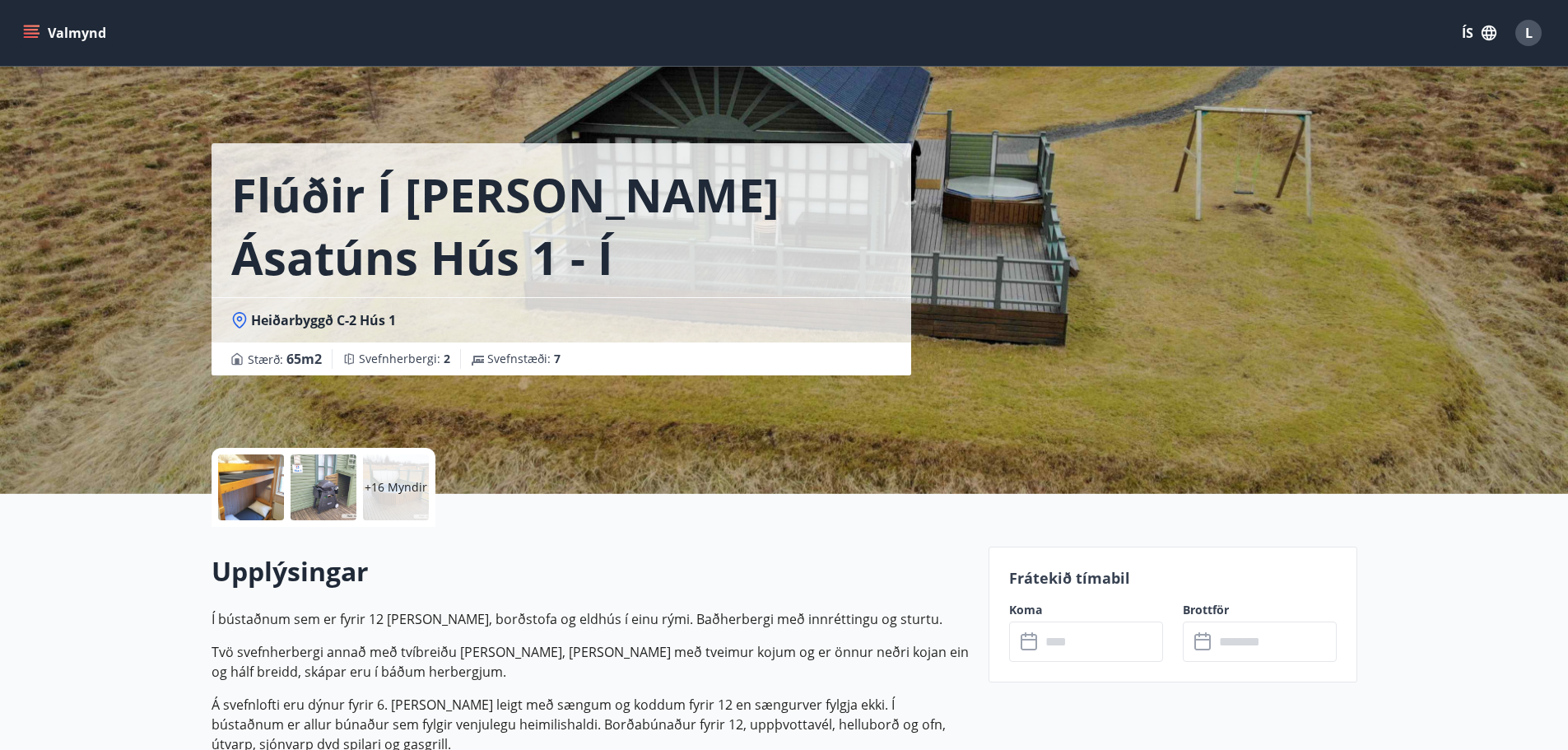
click at [1089, 652] on input "text" at bounding box center [1102, 641] width 123 height 41
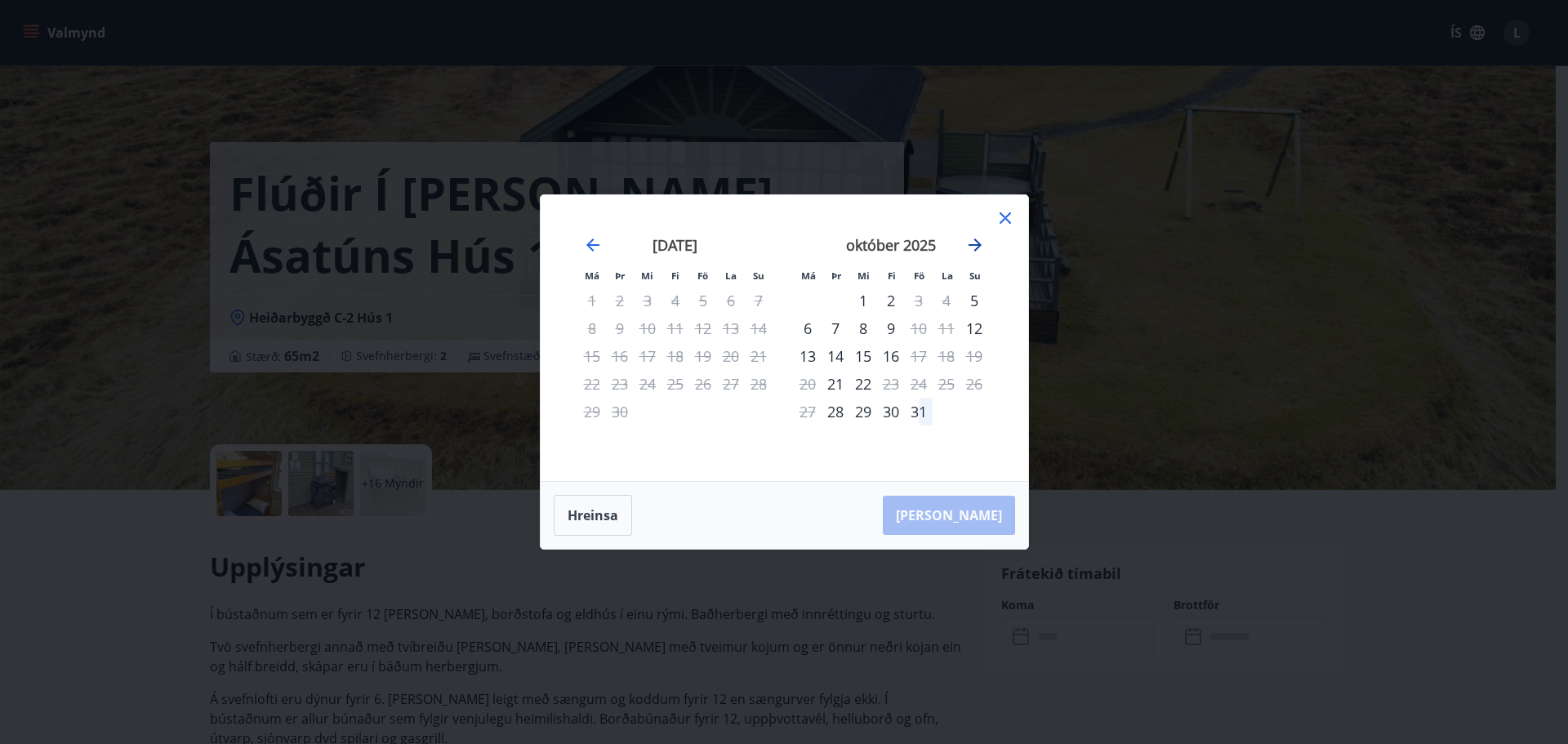
click at [974, 246] on icon "Move forward to switch to the next month." at bounding box center [975, 245] width 20 height 20
click at [862, 327] on div "5" at bounding box center [863, 328] width 28 height 28
click at [810, 357] on div "10" at bounding box center [808, 356] width 28 height 28
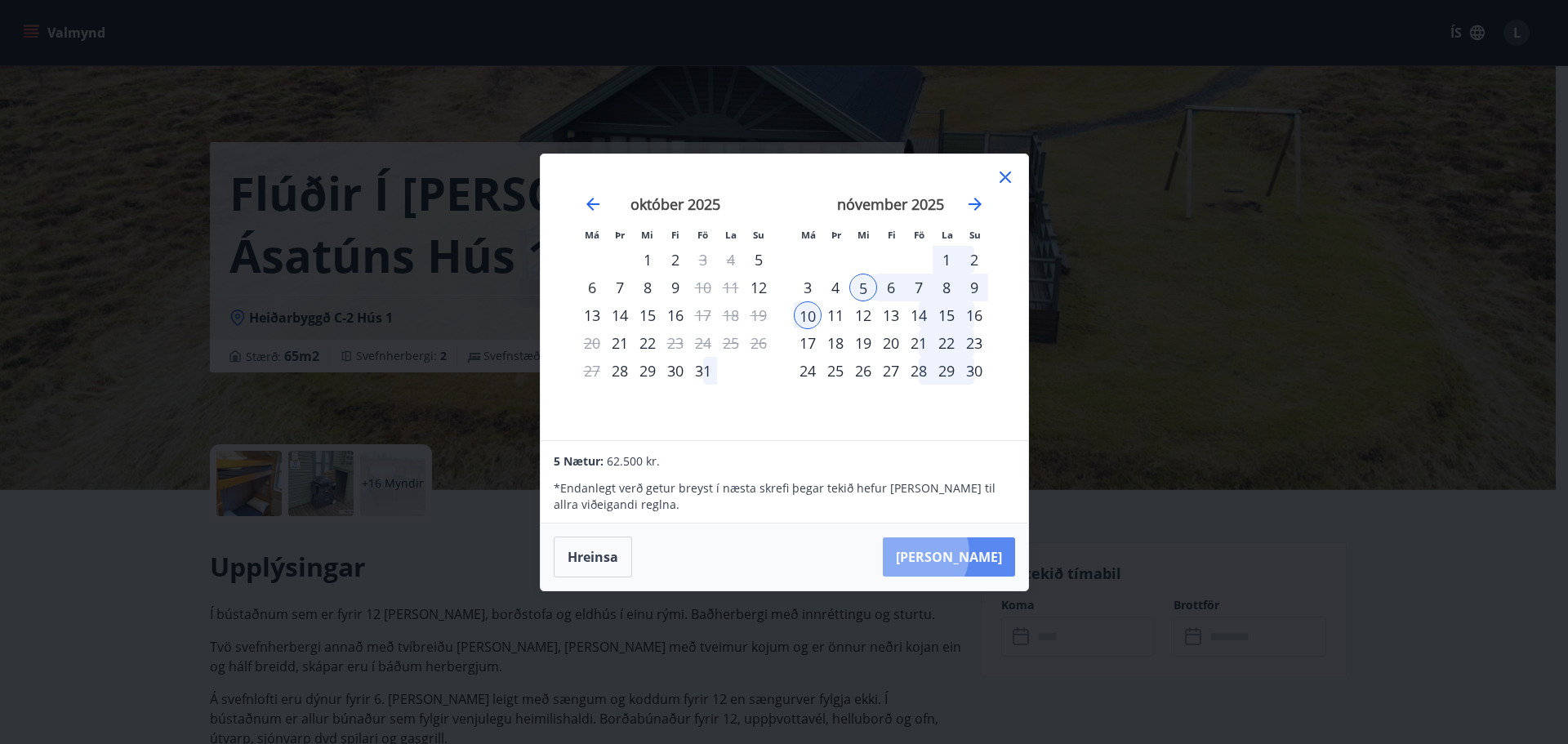
click at [964, 554] on button "[PERSON_NAME]" at bounding box center [949, 557] width 132 height 40
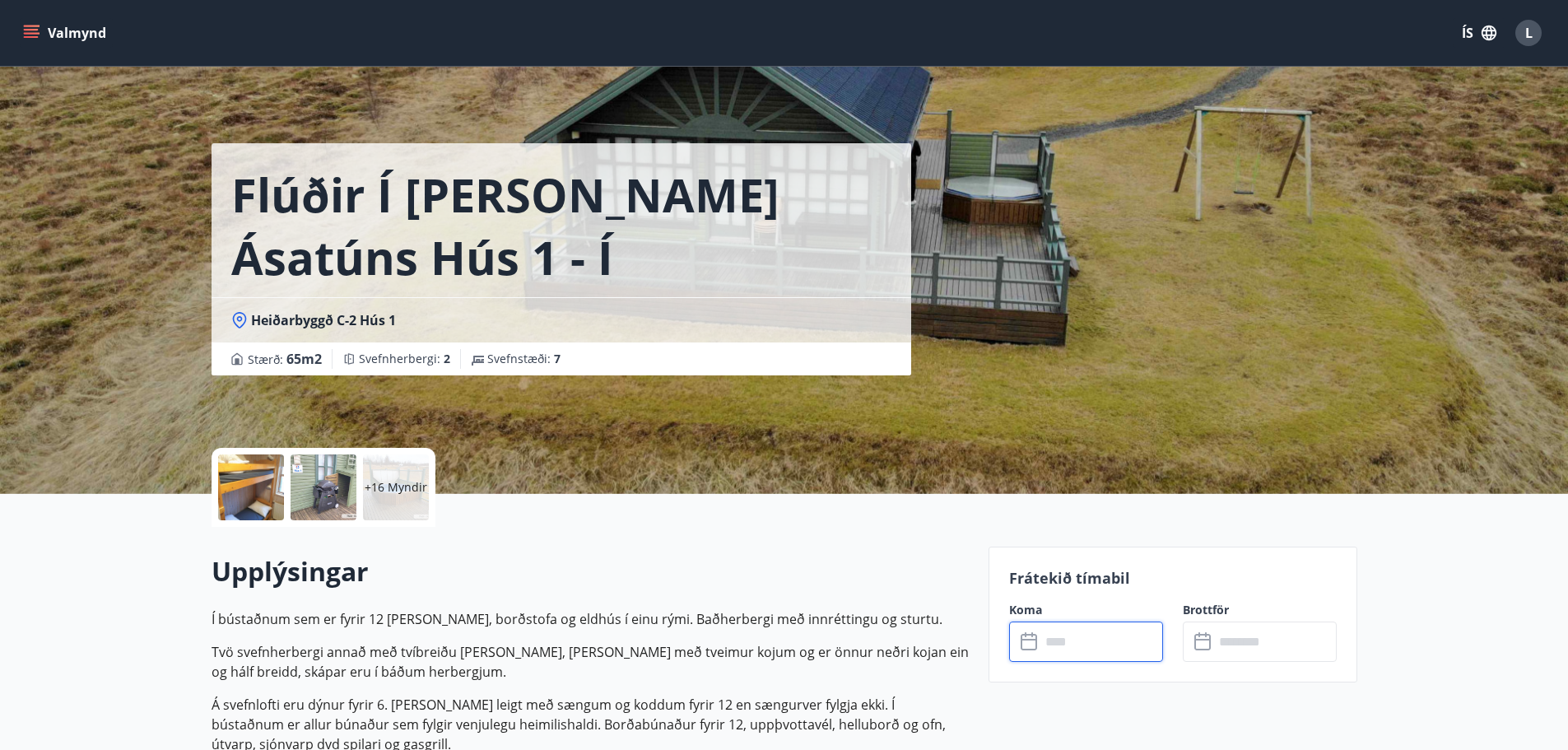
type input "******"
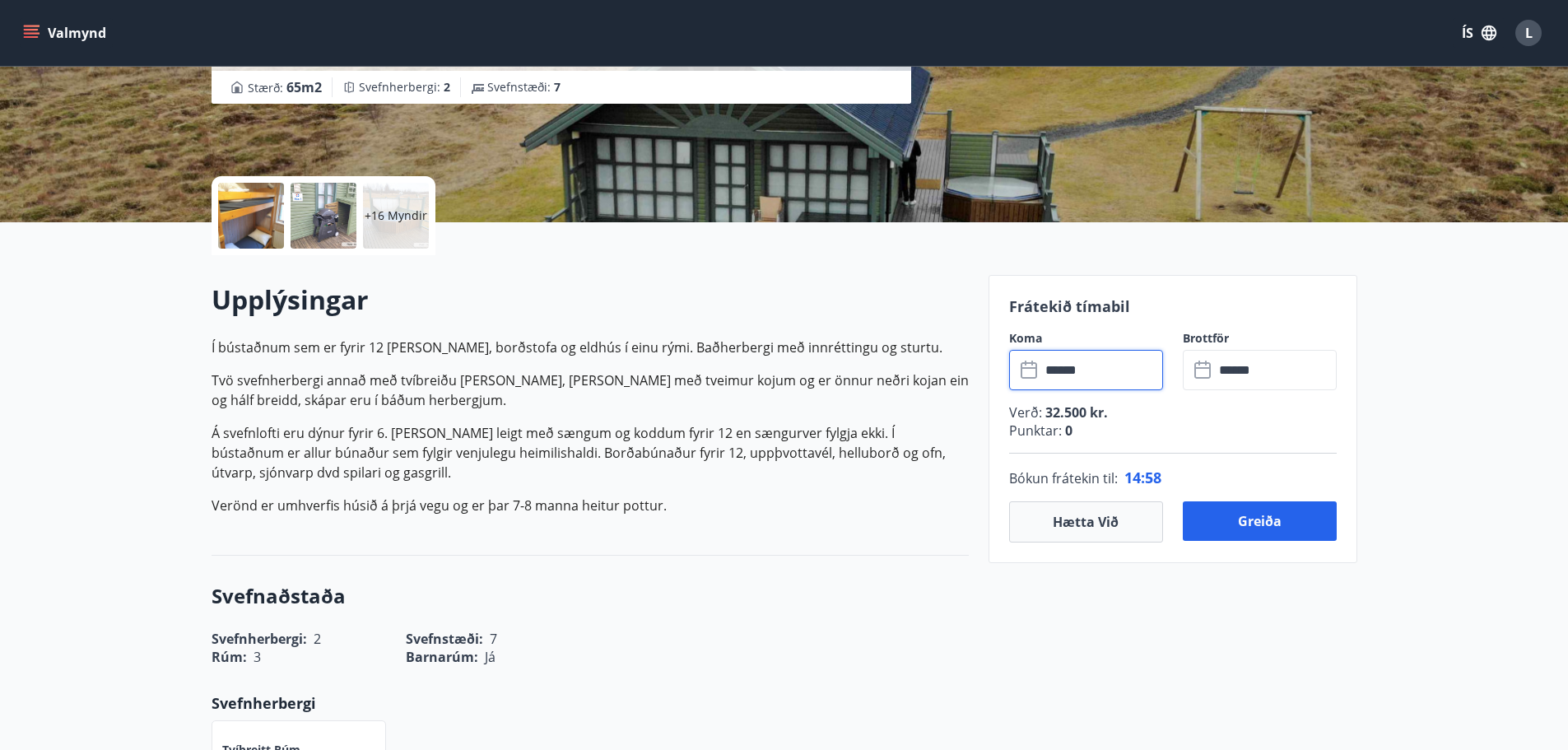
scroll to position [329, 0]
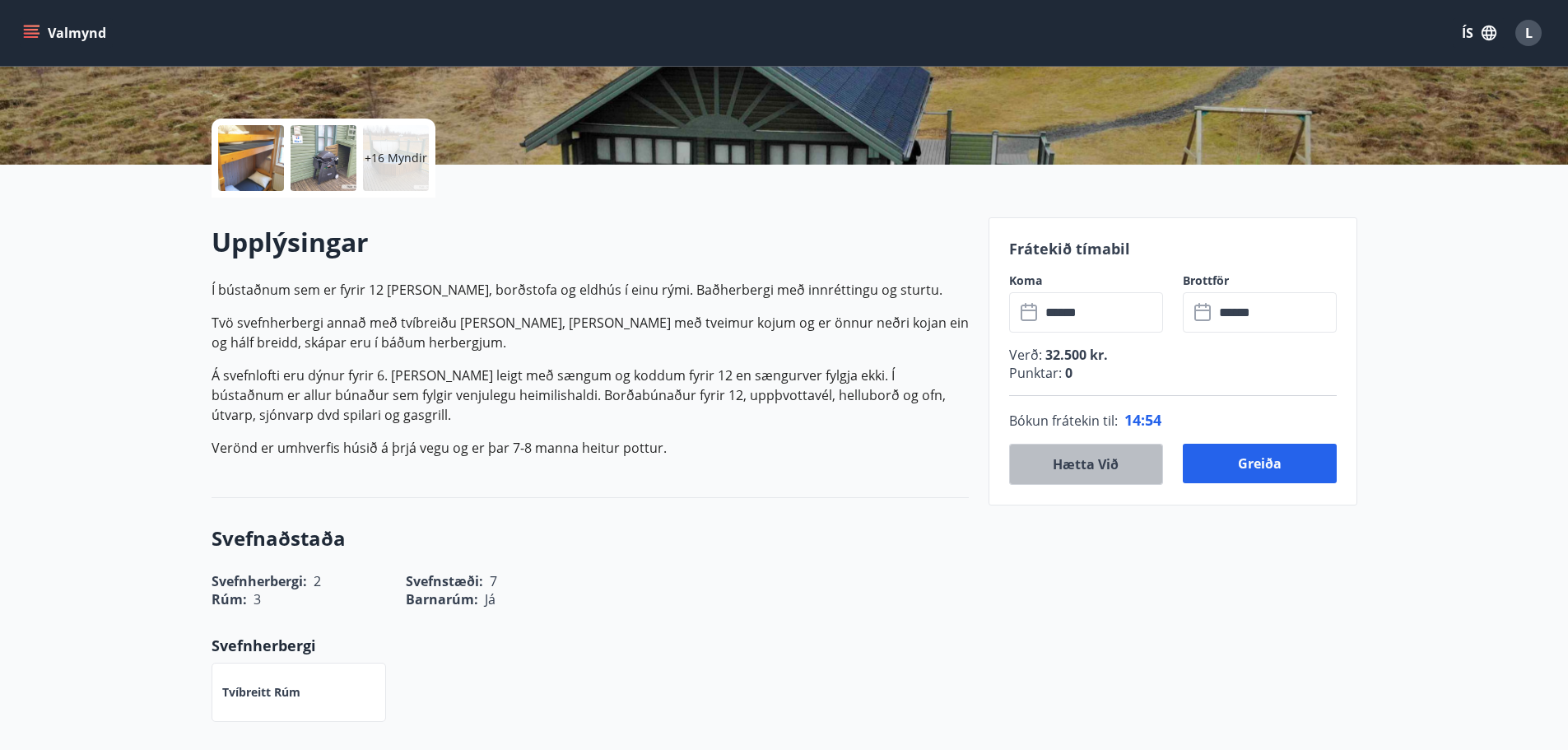
click at [1092, 473] on button "Hætta við" at bounding box center [1086, 465] width 154 height 41
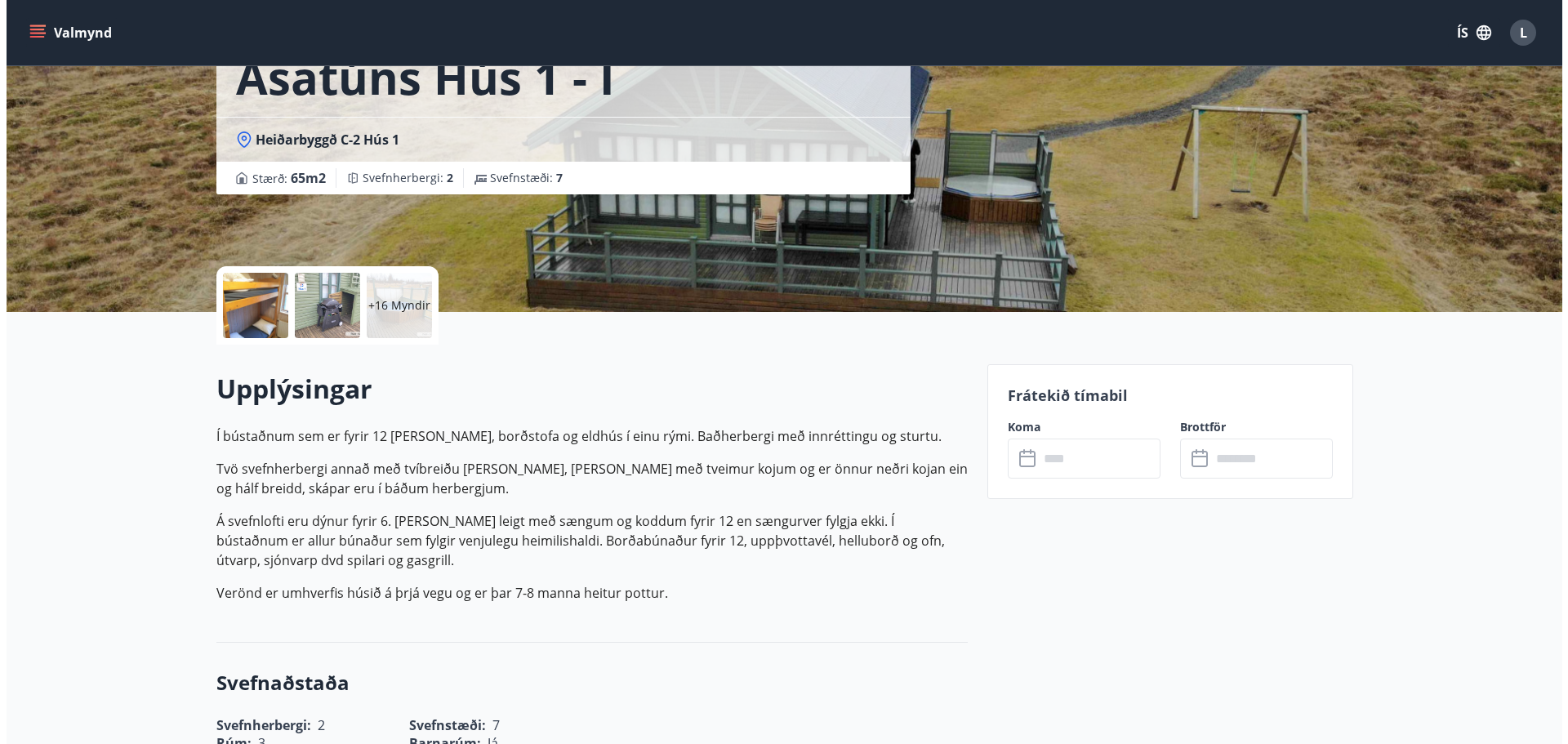
scroll to position [0, 0]
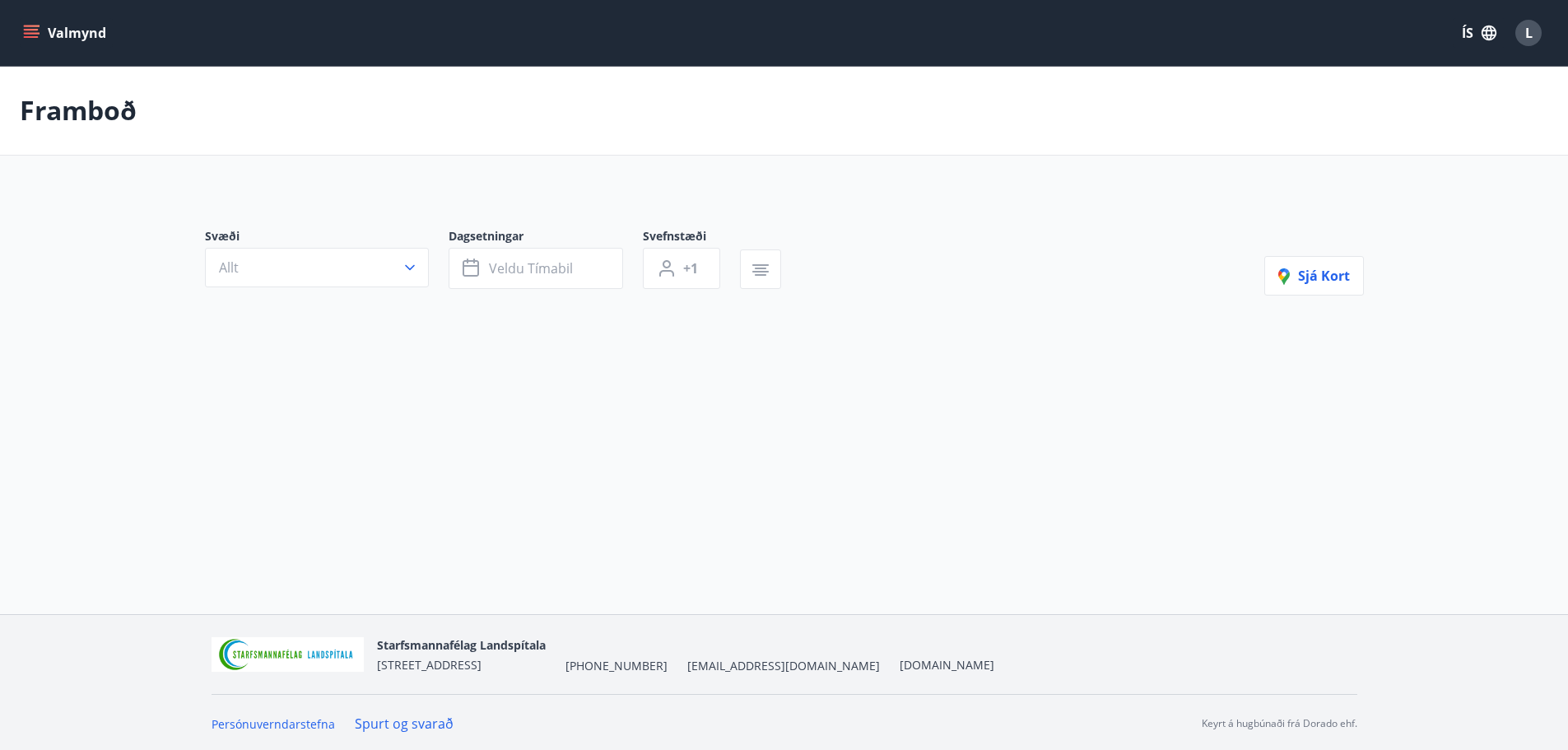
type input "*"
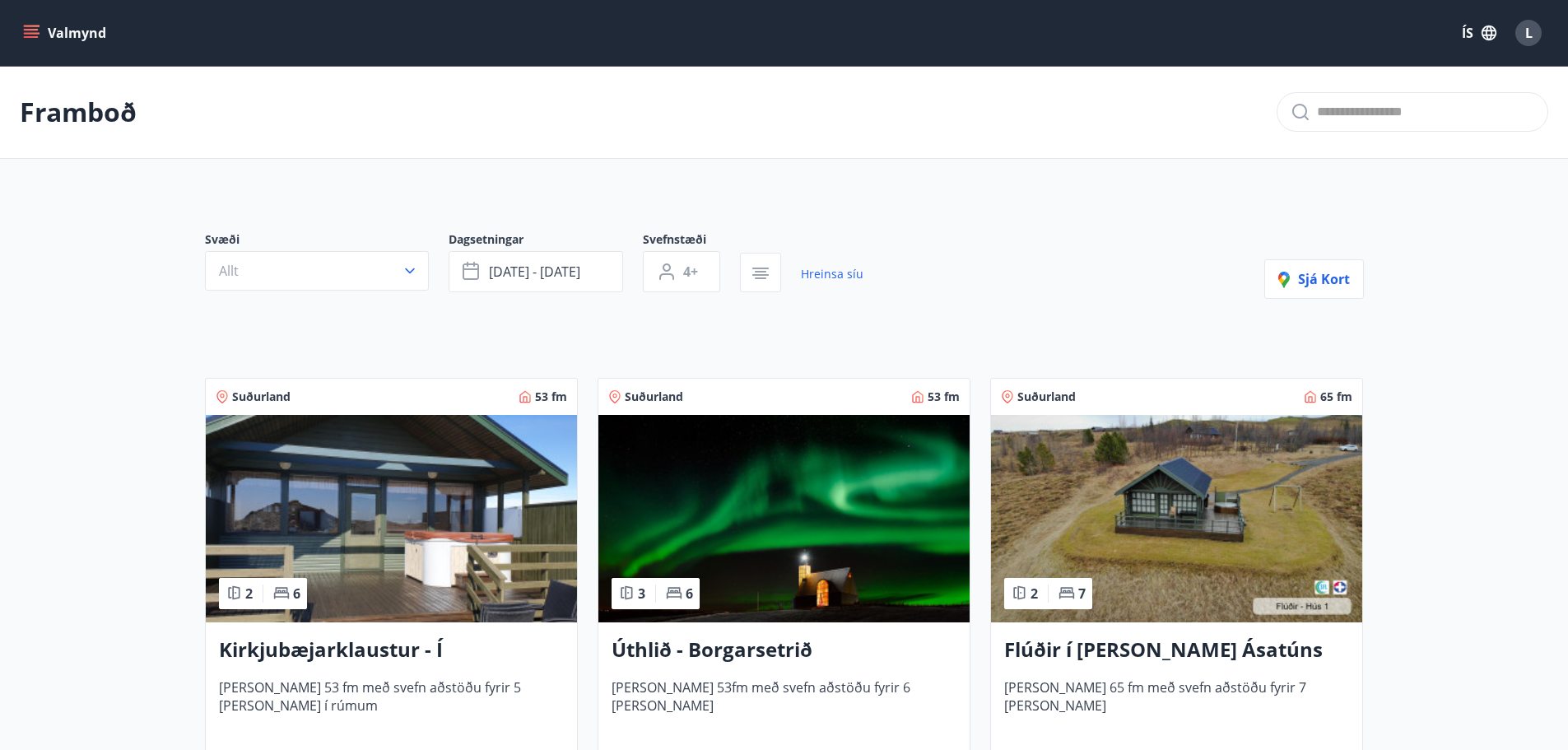
click at [1527, 32] on span "L" at bounding box center [1528, 33] width 7 height 18
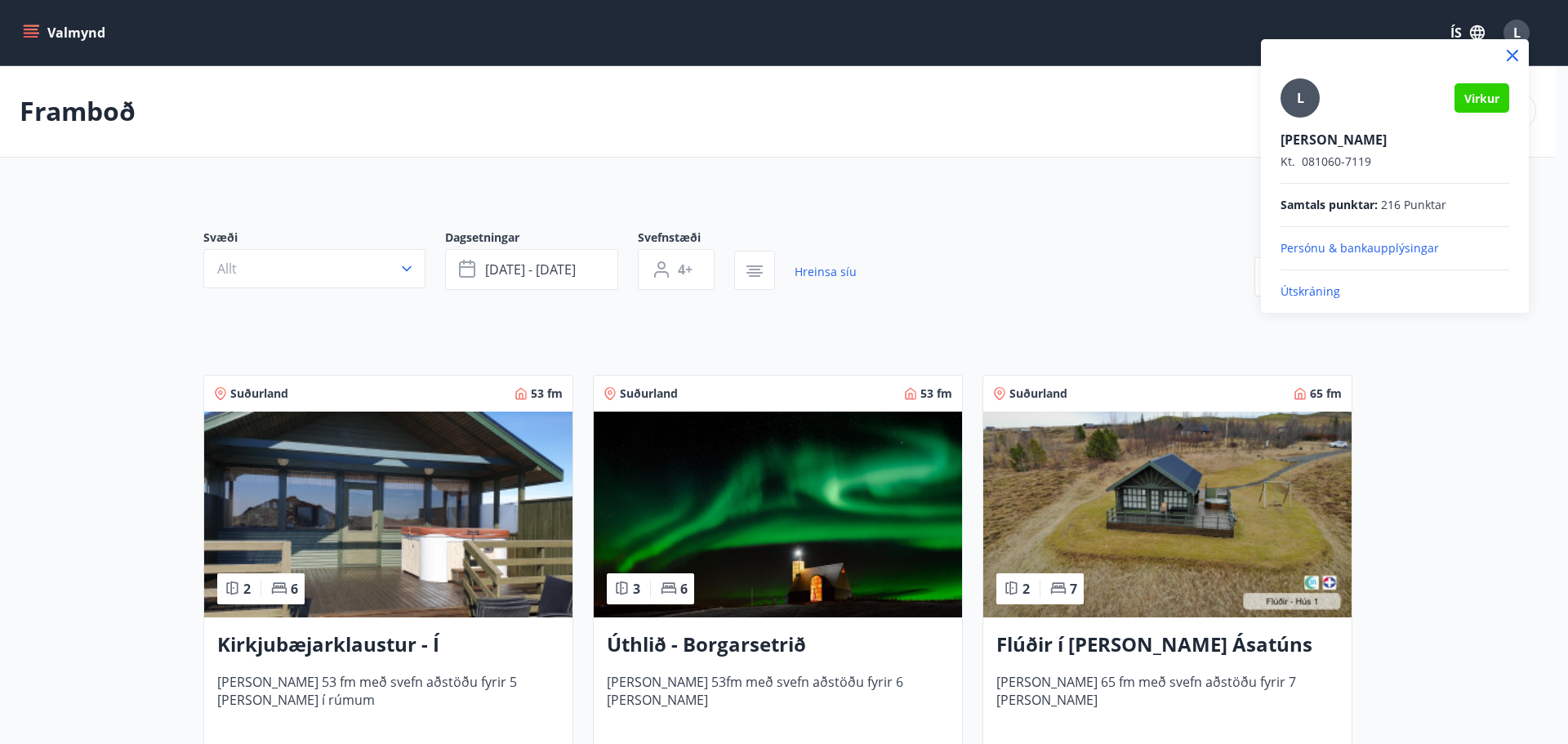
drag, startPoint x: 1292, startPoint y: 292, endPoint x: 1257, endPoint y: 274, distance: 39.4
click at [1291, 292] on p "Útskráning" at bounding box center [1394, 291] width 229 height 16
